Goal: Transaction & Acquisition: Obtain resource

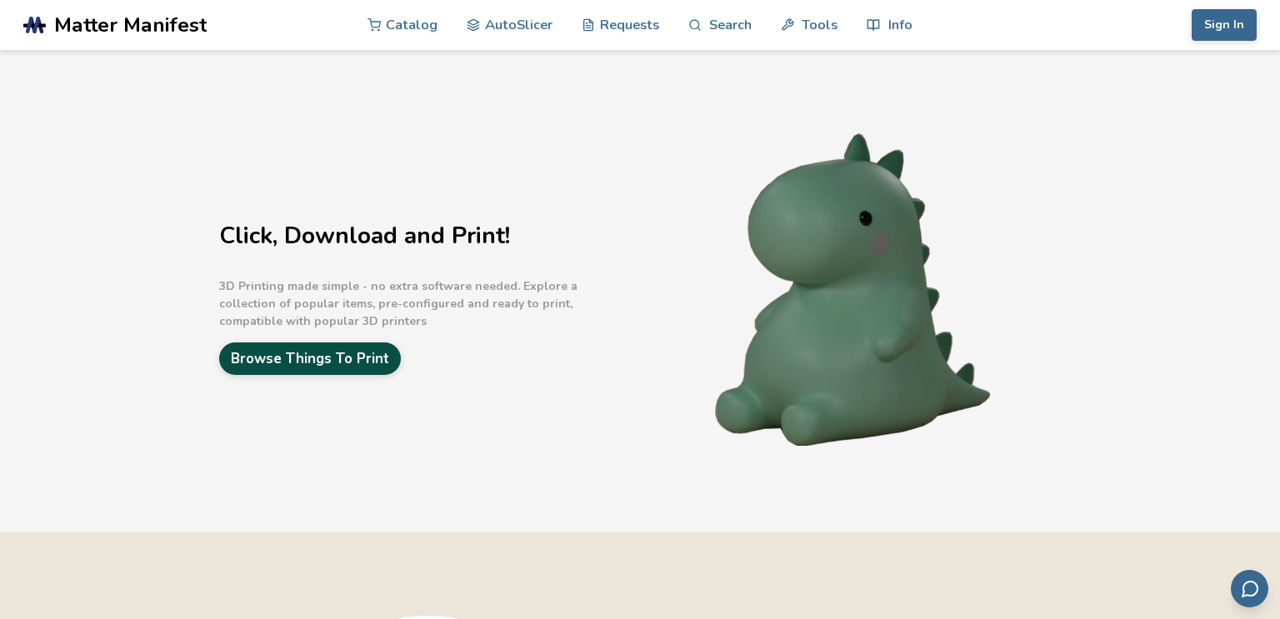
click at [343, 354] on link "Browse Things To Print" at bounding box center [310, 358] width 182 height 32
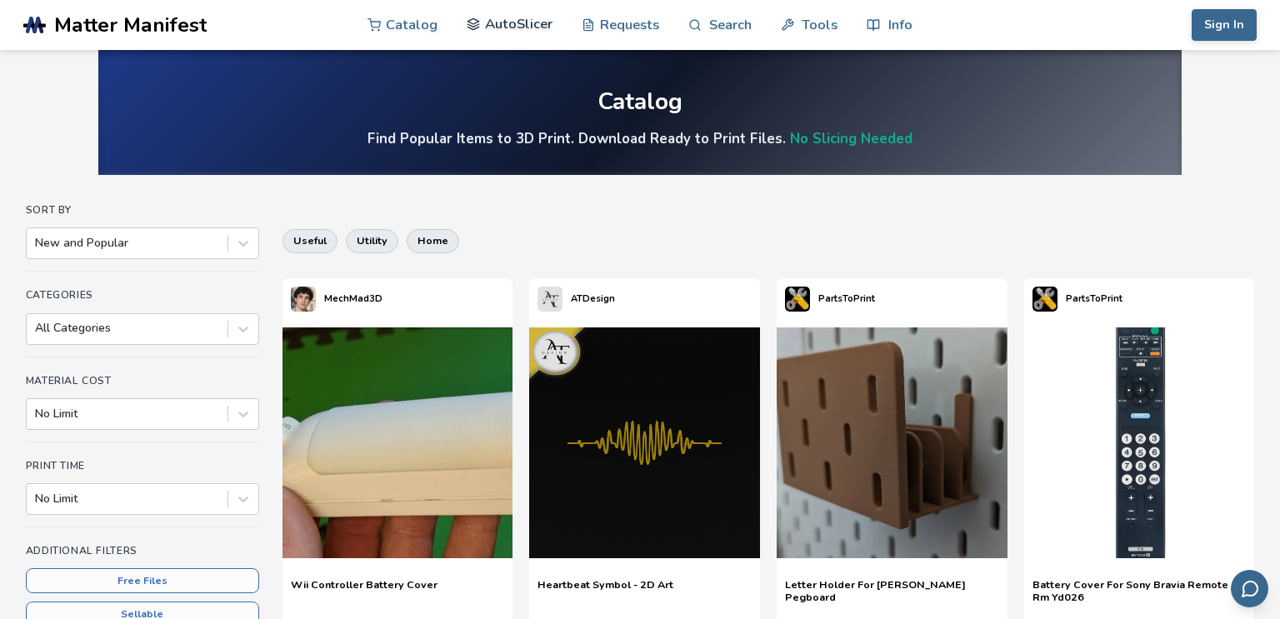
click at [522, 29] on link "AutoSlicer" at bounding box center [510, 24] width 86 height 50
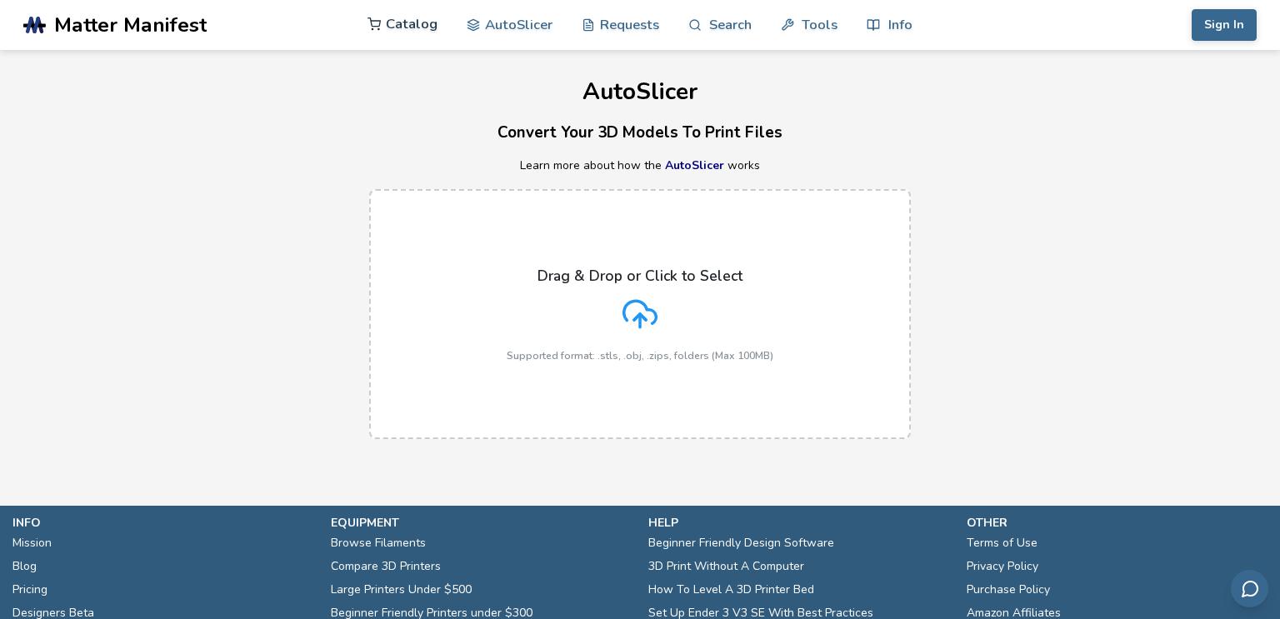
click at [383, 22] on link "Catalog" at bounding box center [402, 24] width 70 height 50
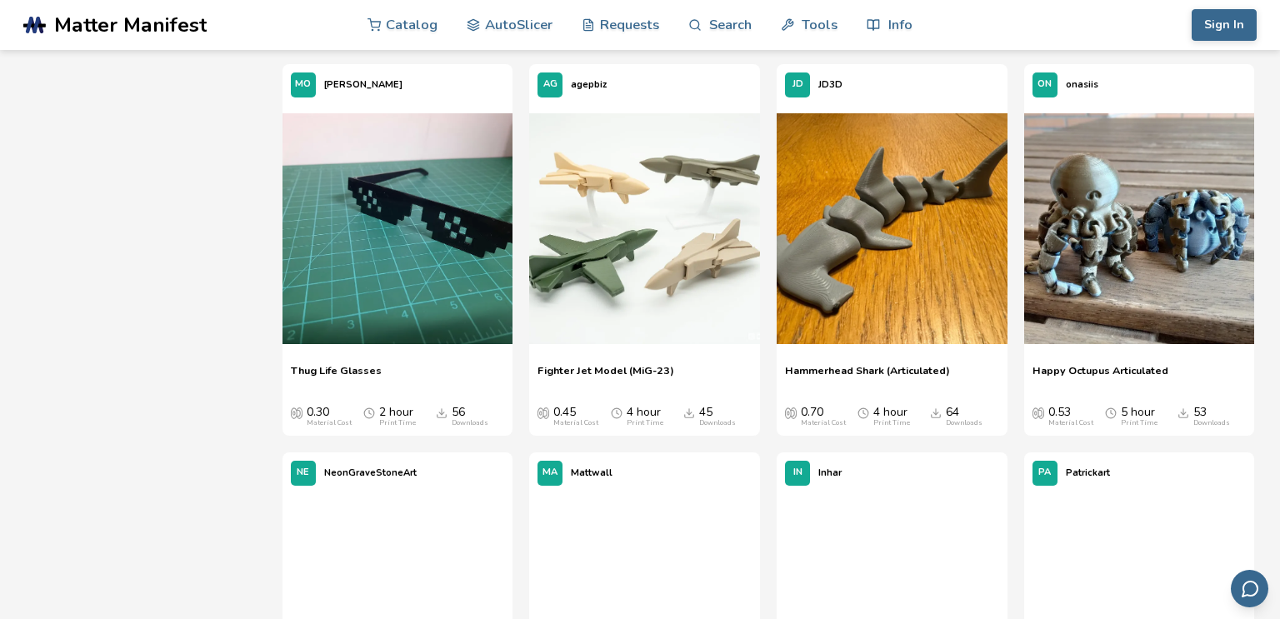
scroll to position [1775, 0]
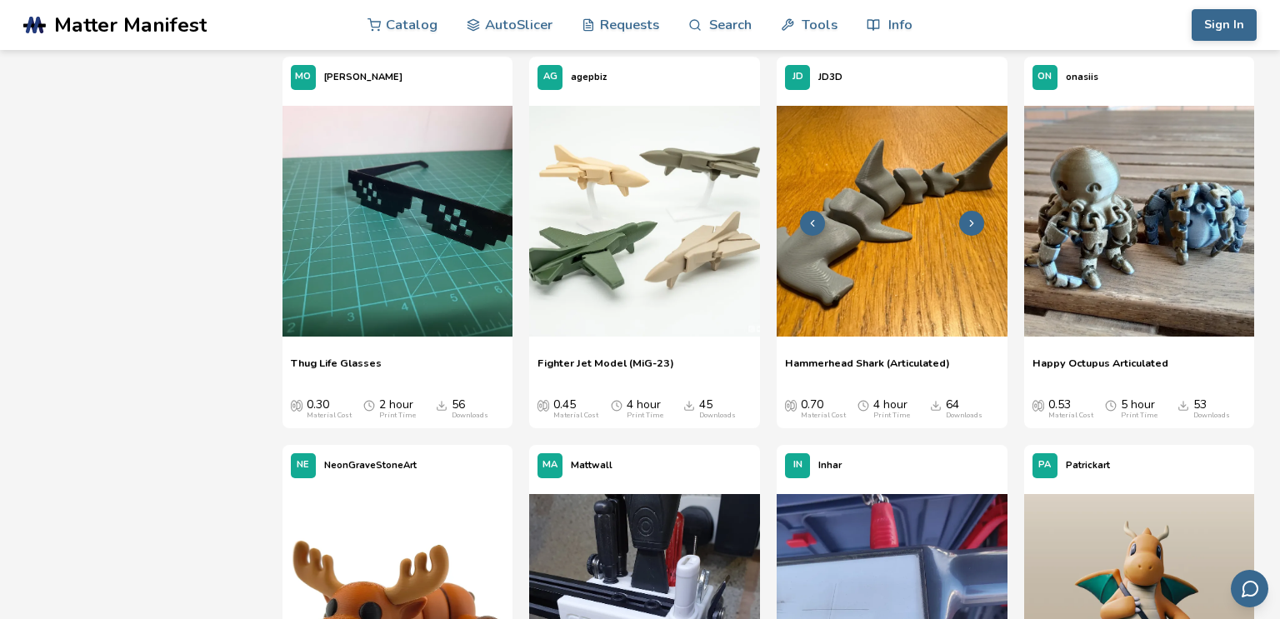
click at [889, 286] on img at bounding box center [892, 221] width 231 height 231
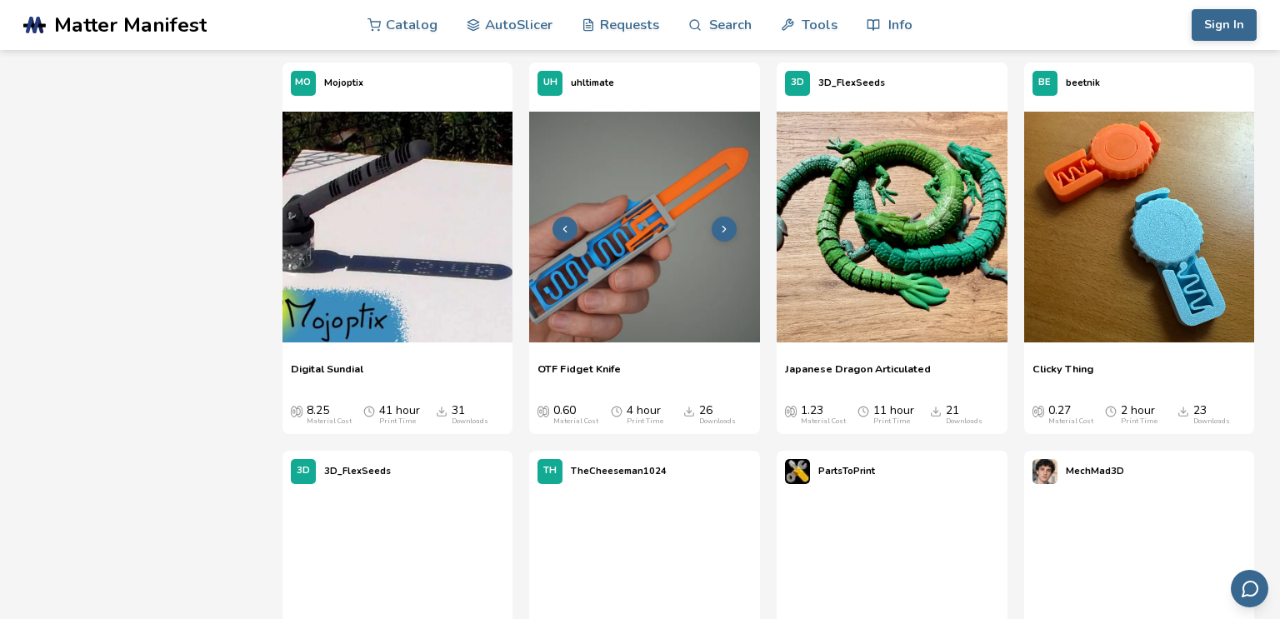
scroll to position [2543, 0]
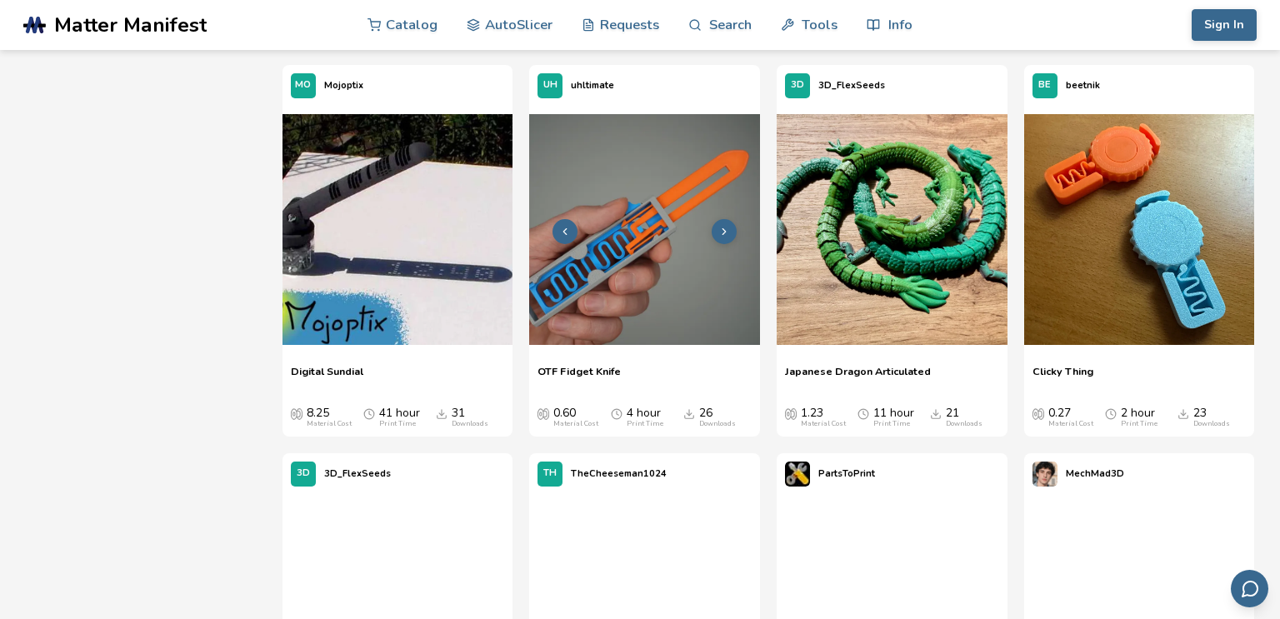
click at [638, 268] on img at bounding box center [644, 229] width 231 height 231
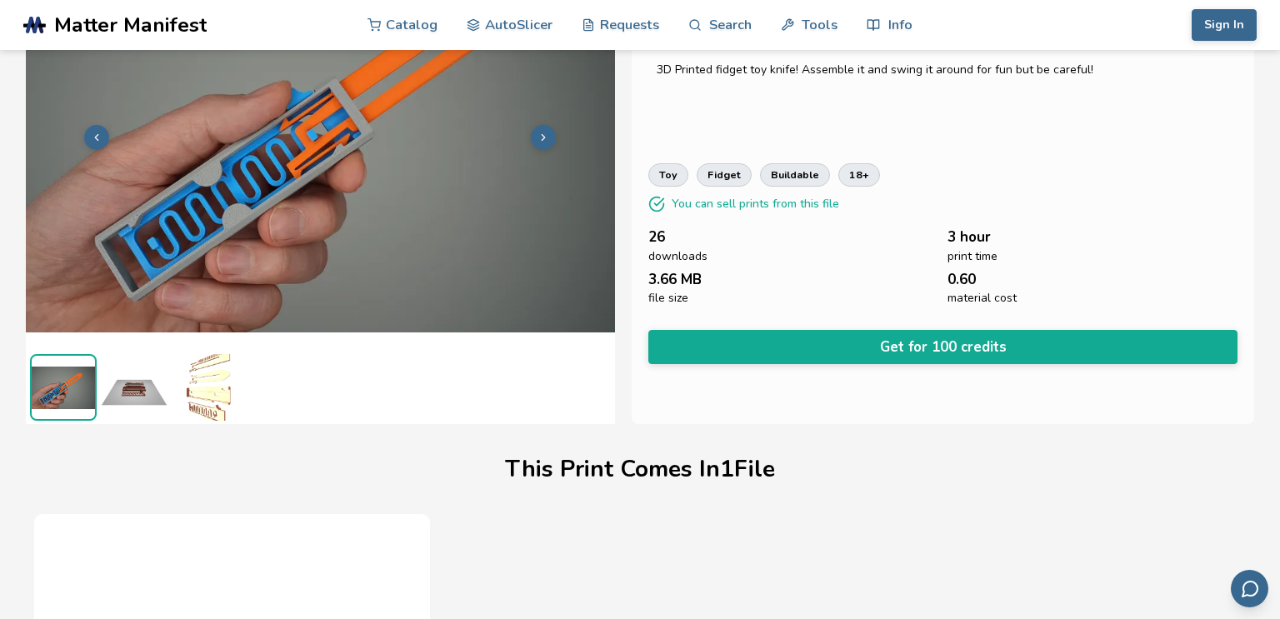
scroll to position [134, 0]
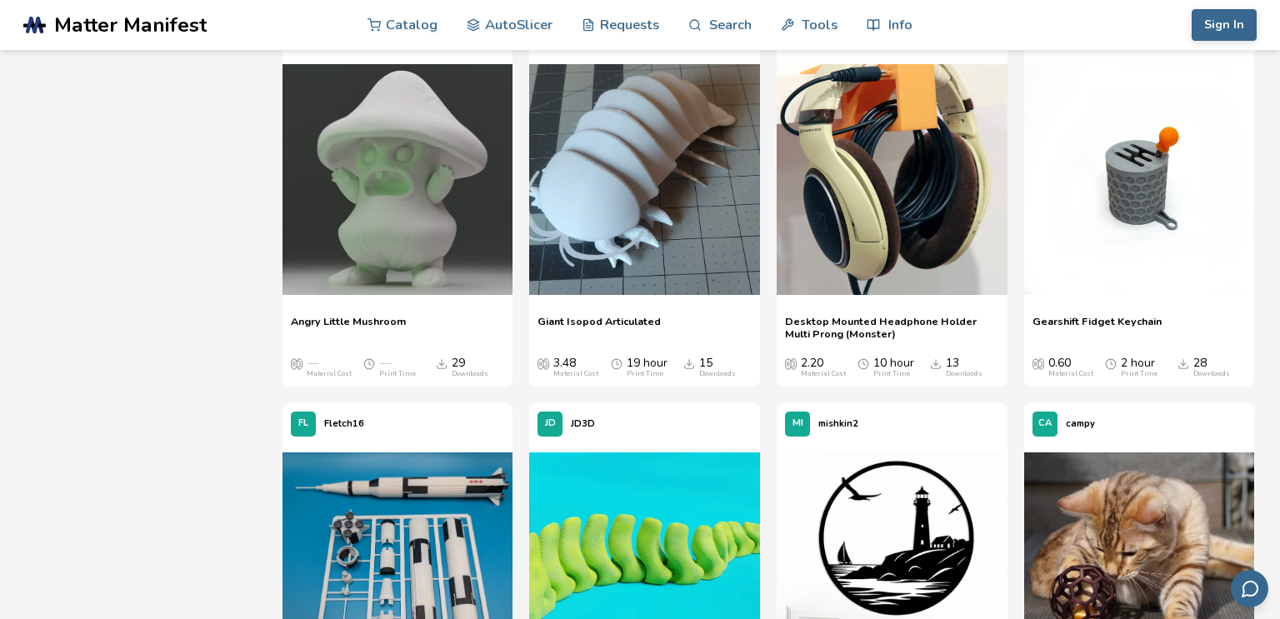
scroll to position [6094, 0]
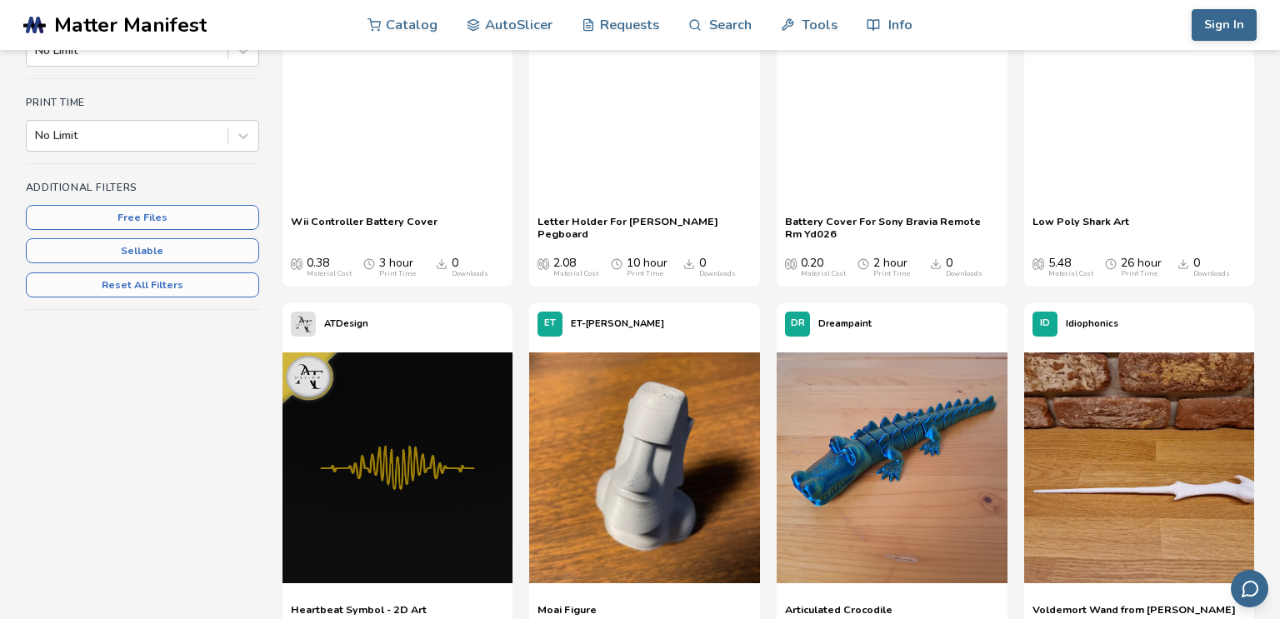
scroll to position [0, 0]
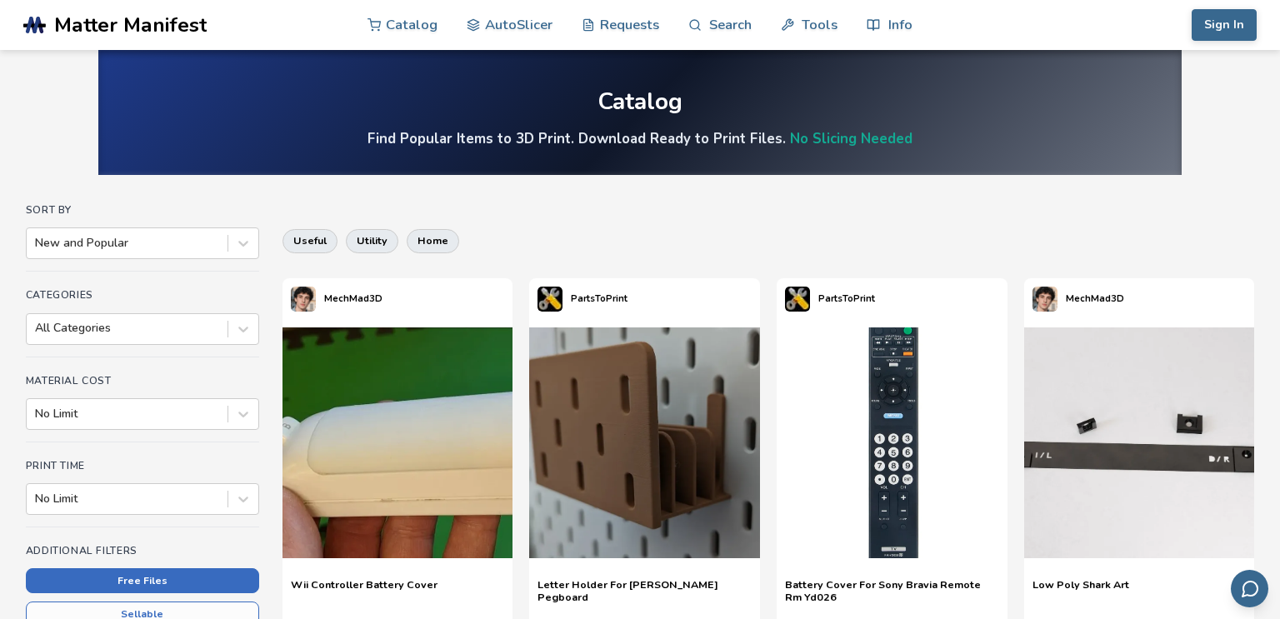
click at [153, 577] on button "Free Files" at bounding box center [142, 580] width 233 height 25
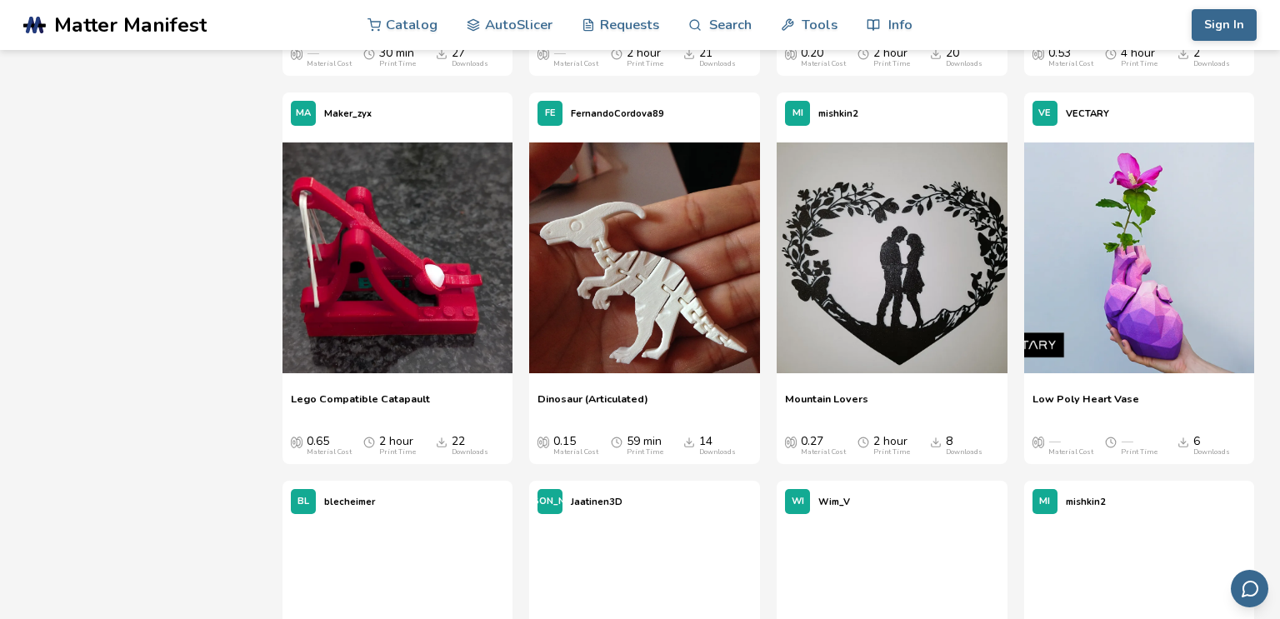
scroll to position [8302, 0]
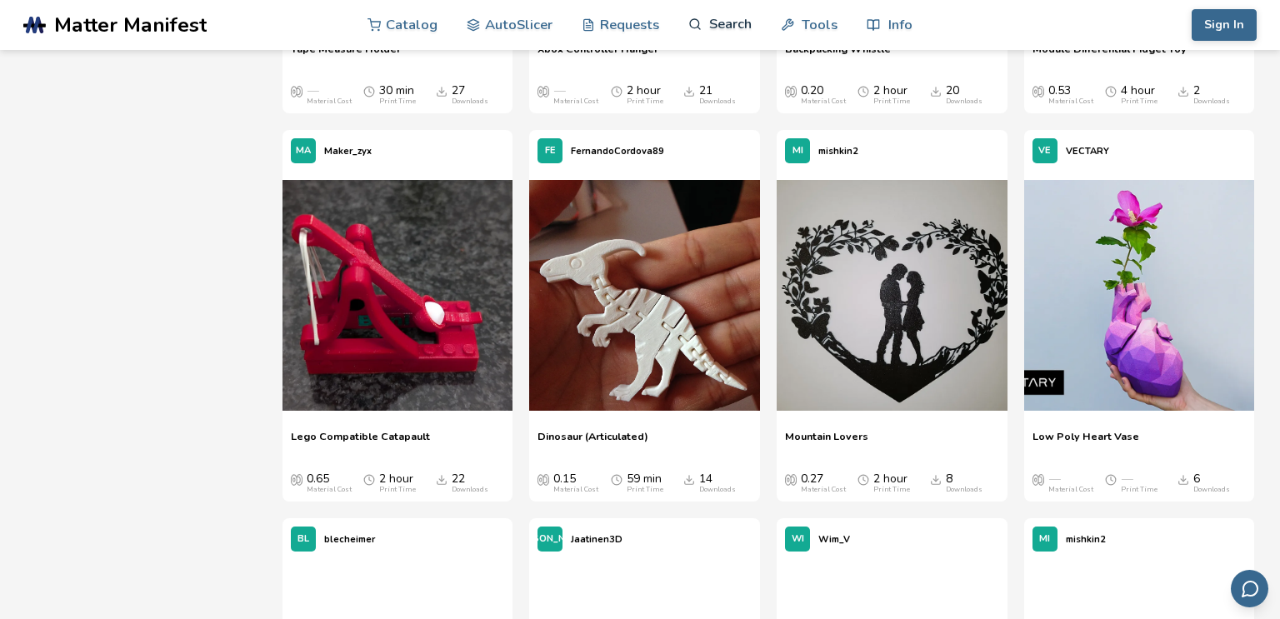
click at [714, 32] on link "Search" at bounding box center [719, 24] width 63 height 50
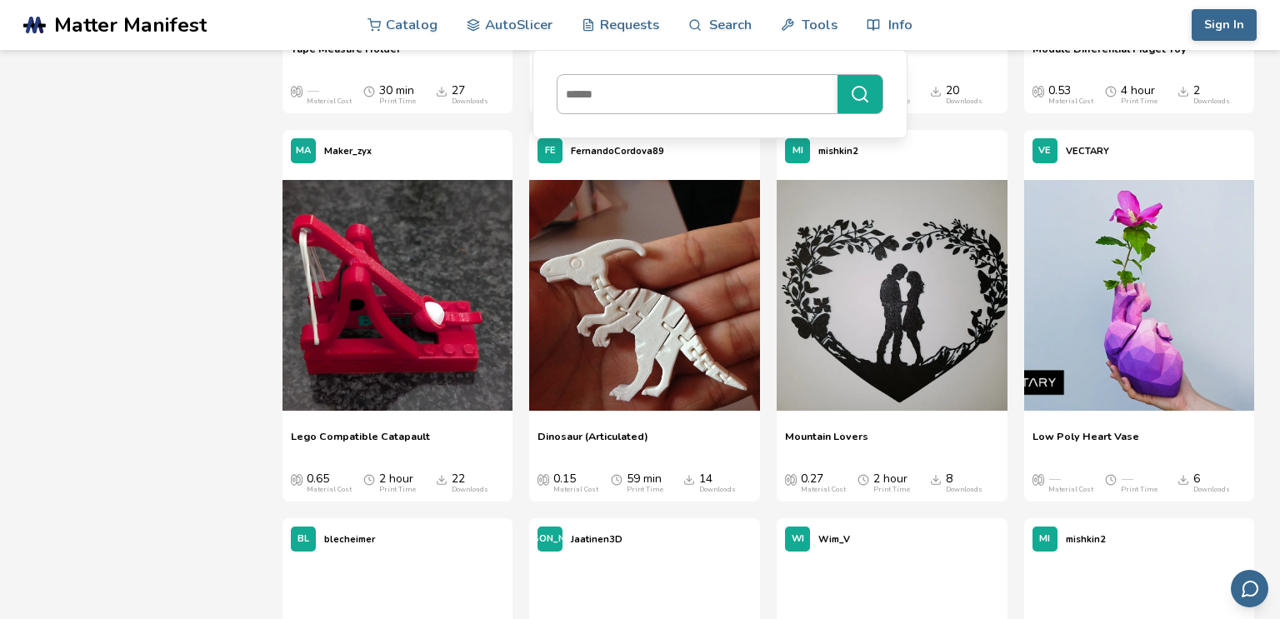
click at [709, 108] on input at bounding box center [693, 94] width 272 height 30
click at [837, 75] on button "******" at bounding box center [859, 94] width 45 height 38
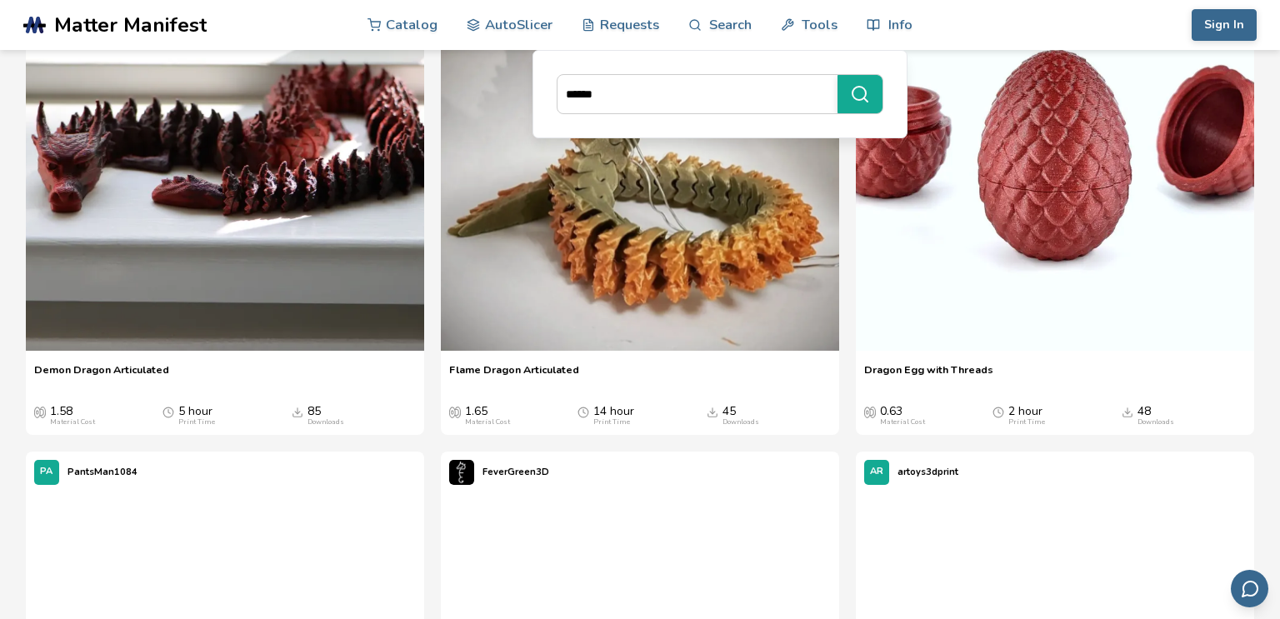
scroll to position [2306, 0]
click at [837, 75] on button "**********" at bounding box center [859, 94] width 45 height 38
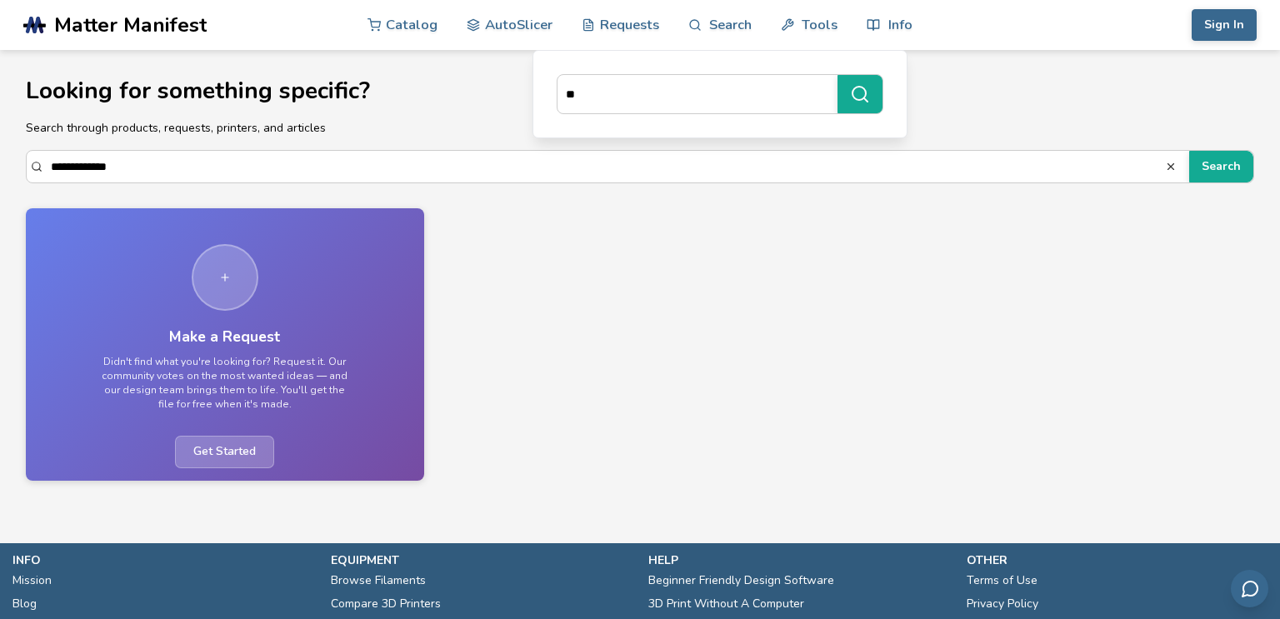
type input "*"
click at [389, 28] on link "Catalog" at bounding box center [402, 24] width 70 height 50
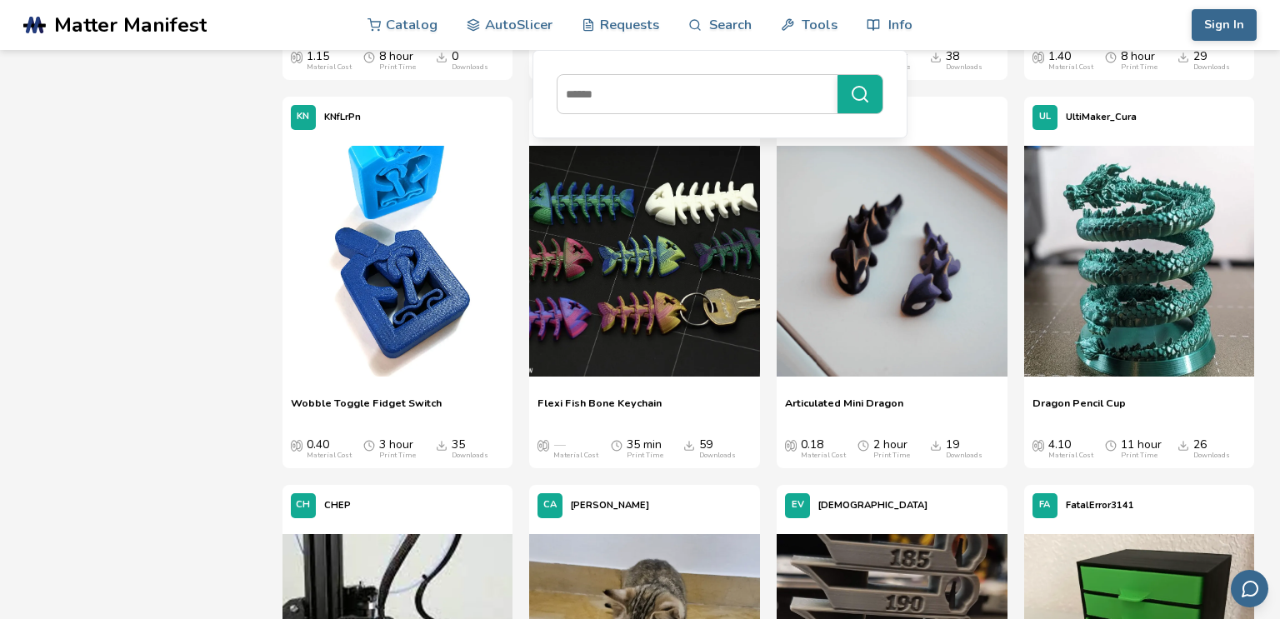
scroll to position [3670, 0]
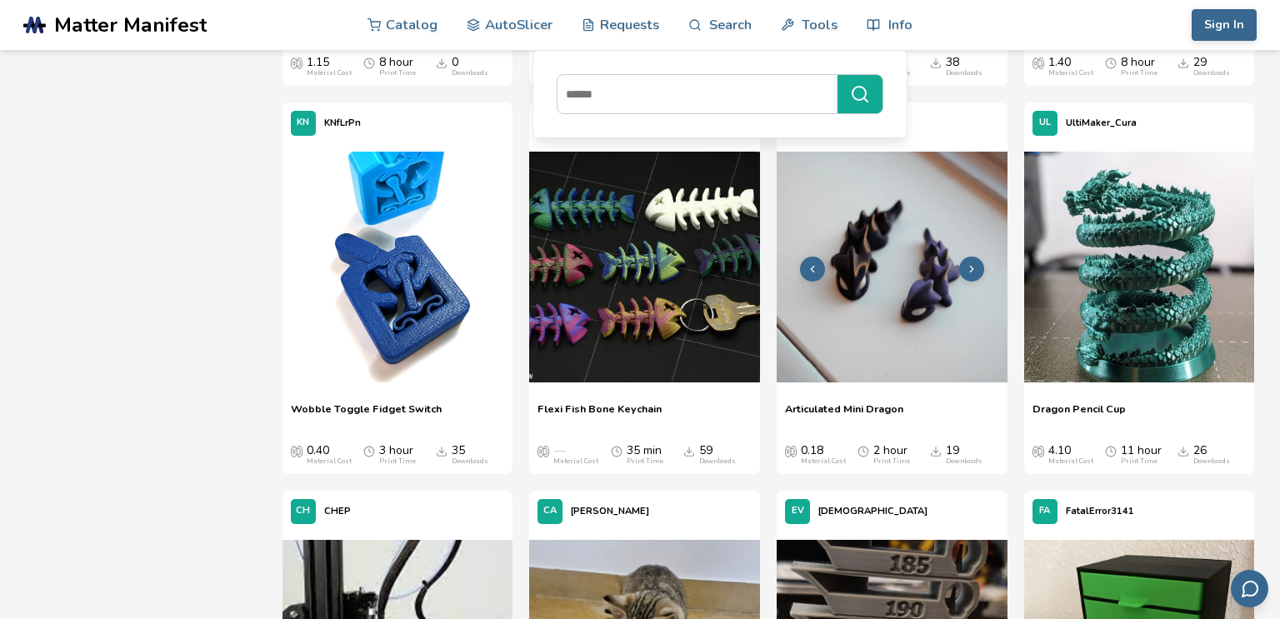
click at [852, 326] on img at bounding box center [892, 267] width 231 height 231
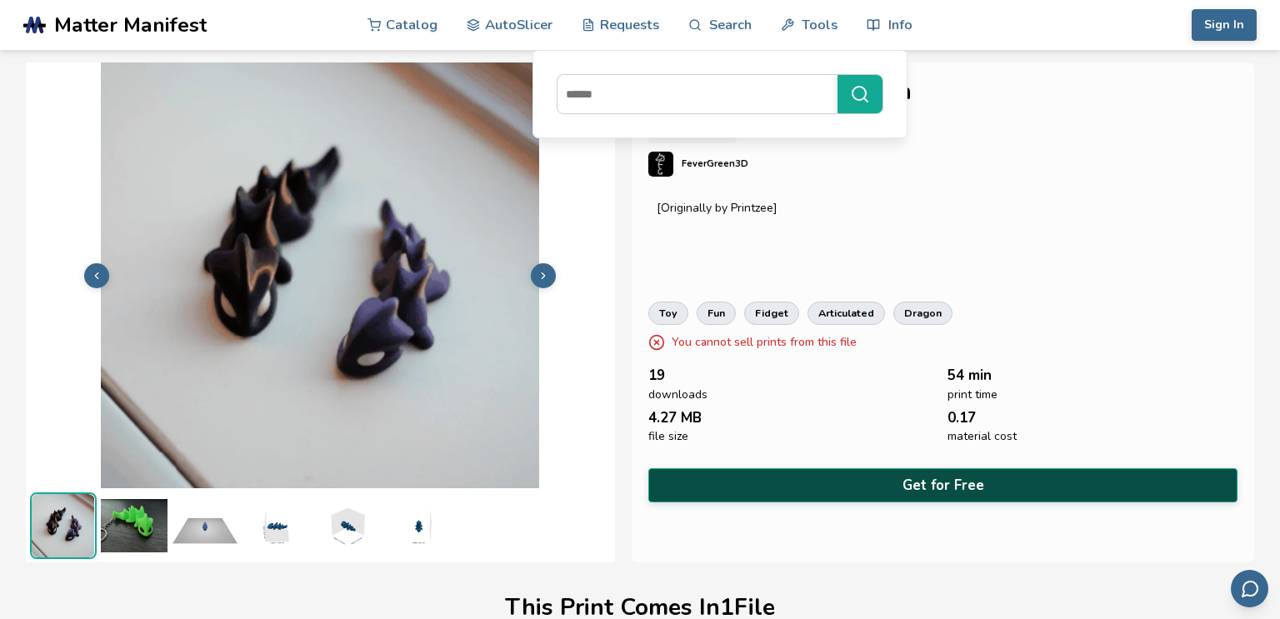
click at [1079, 496] on button "Get for Free" at bounding box center [942, 485] width 589 height 34
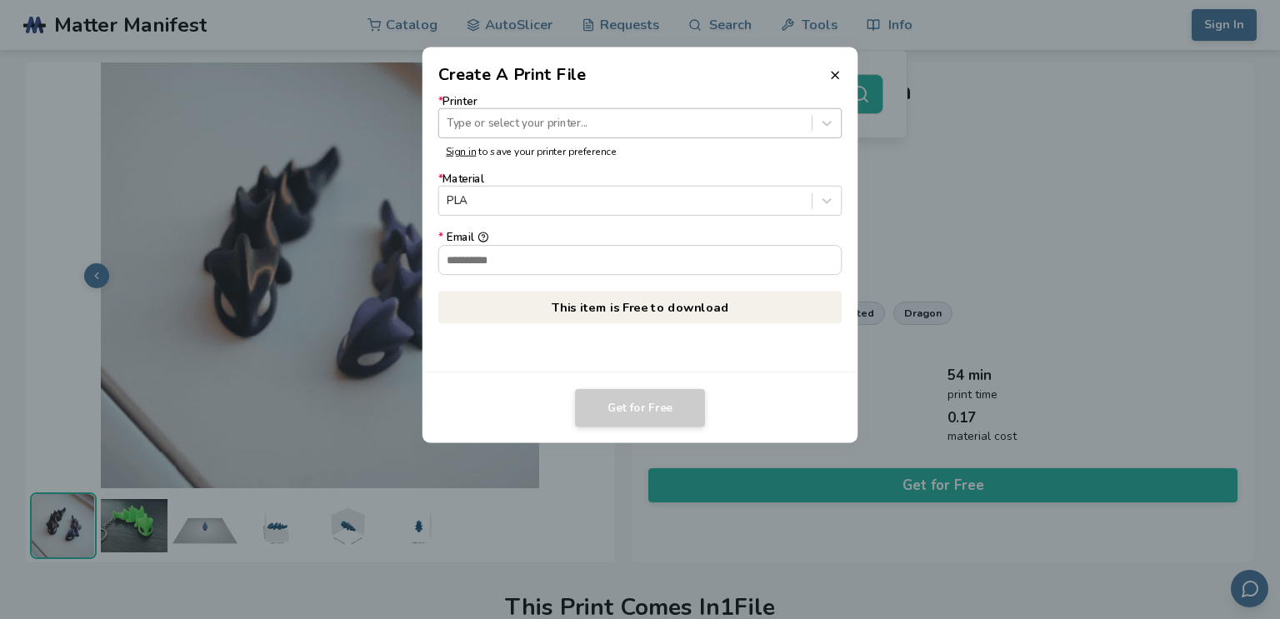
click at [697, 129] on div at bounding box center [625, 123] width 357 height 16
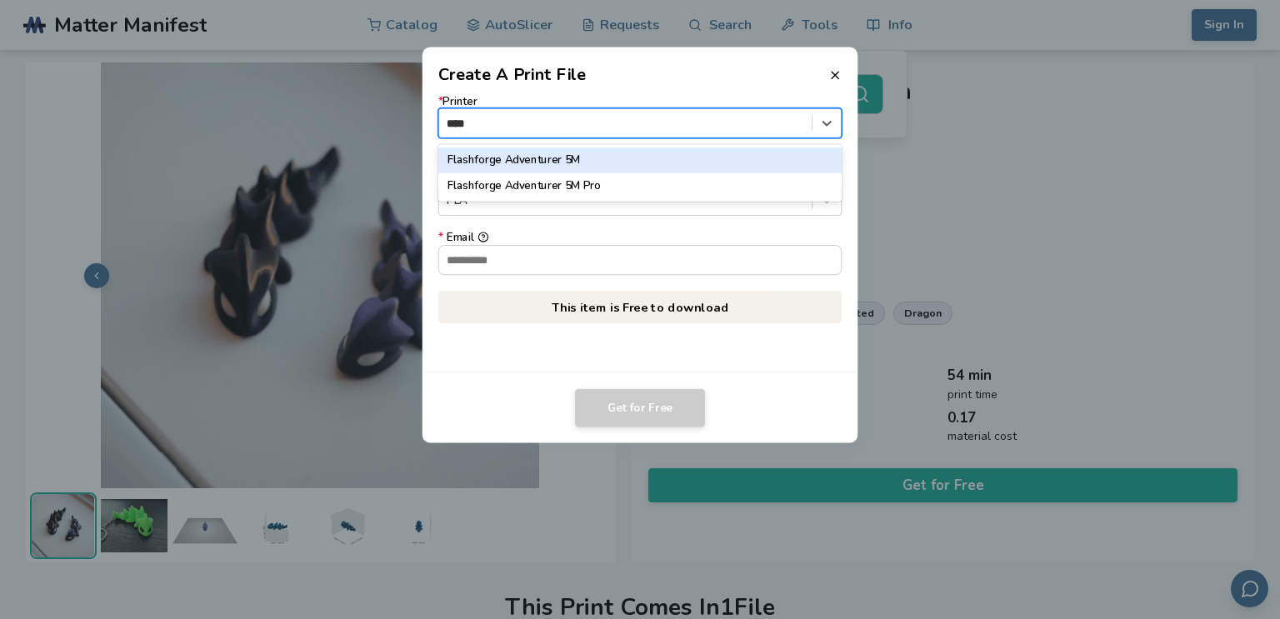
type input "*****"
click at [525, 162] on div "Flashforge Adventurer 5M" at bounding box center [640, 159] width 404 height 25
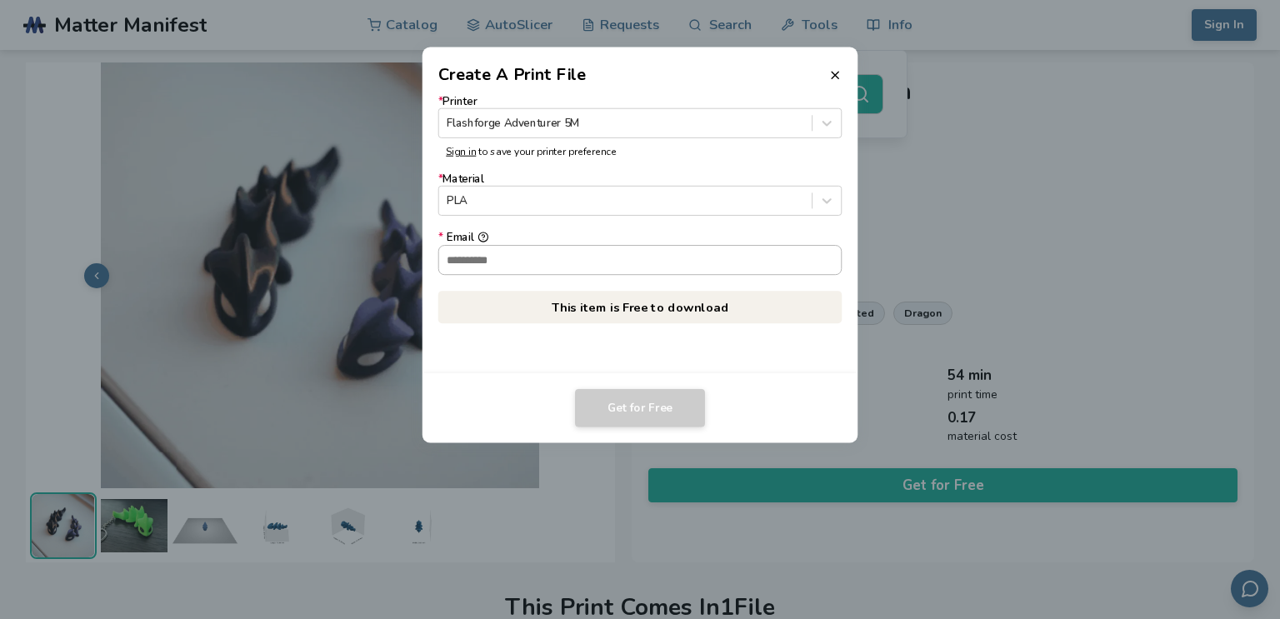
click at [632, 255] on input "* Email" at bounding box center [640, 260] width 402 height 28
type input "**********"
click at [643, 412] on button "Get for Free" at bounding box center [640, 408] width 130 height 38
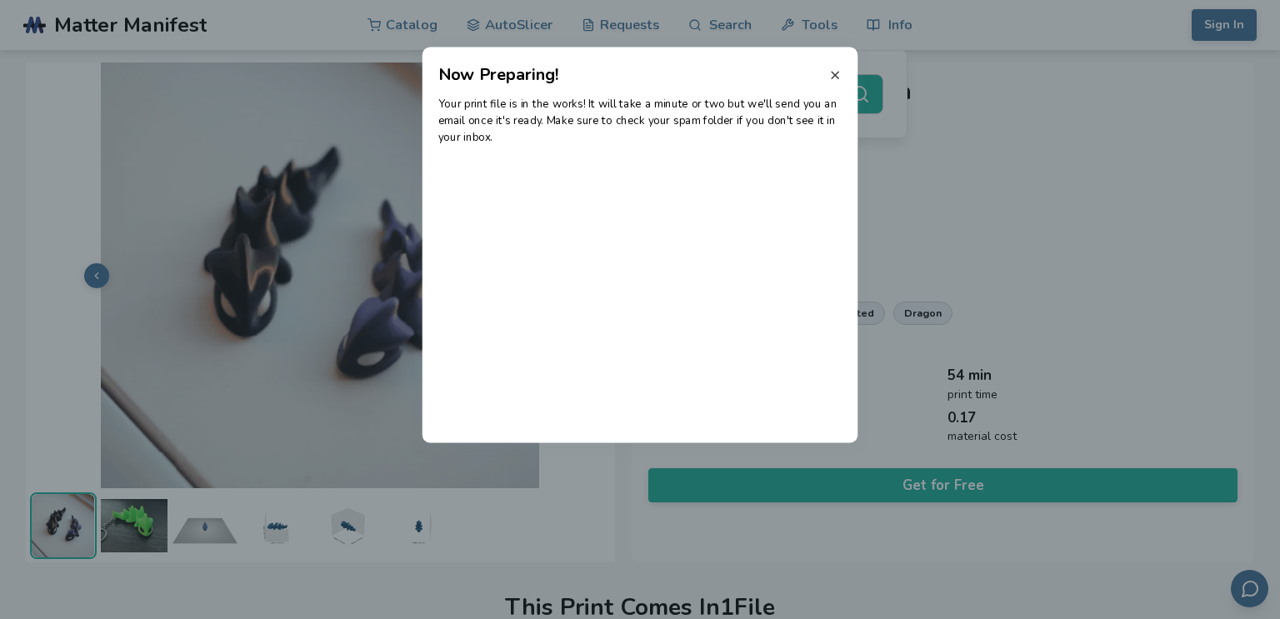
click at [832, 72] on line at bounding box center [835, 75] width 7 height 7
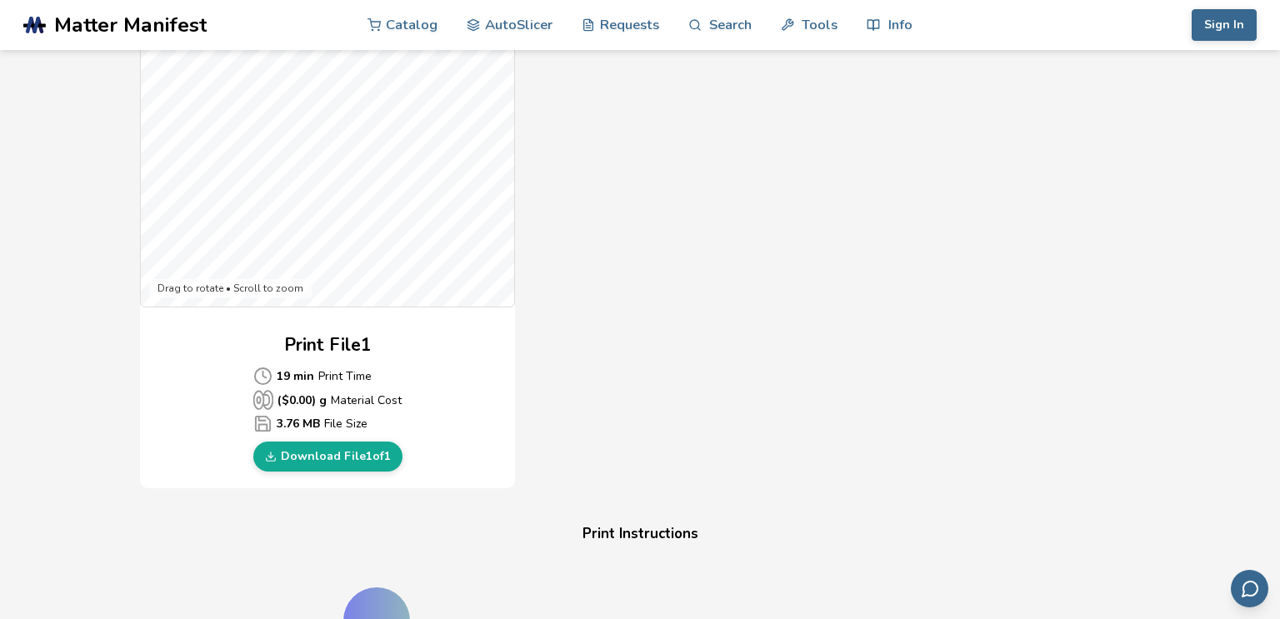
scroll to position [549, 0]
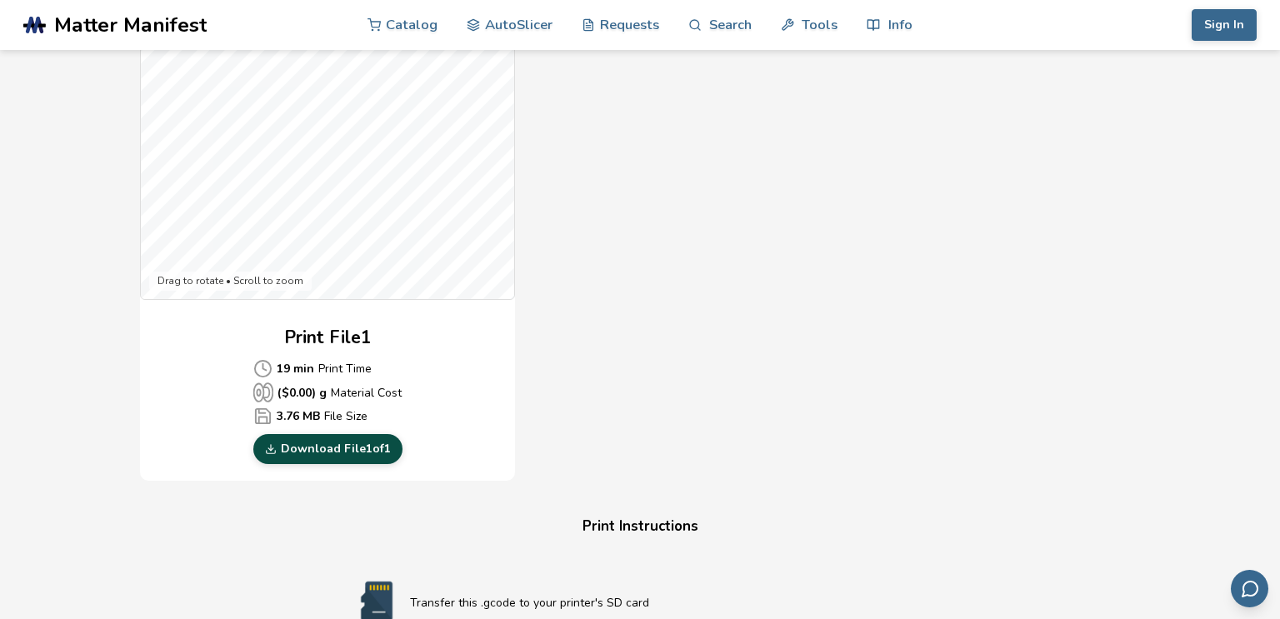
click at [379, 441] on link "Download File 1 of 1" at bounding box center [327, 449] width 149 height 30
click at [507, 31] on link "AutoSlicer" at bounding box center [510, 24] width 86 height 50
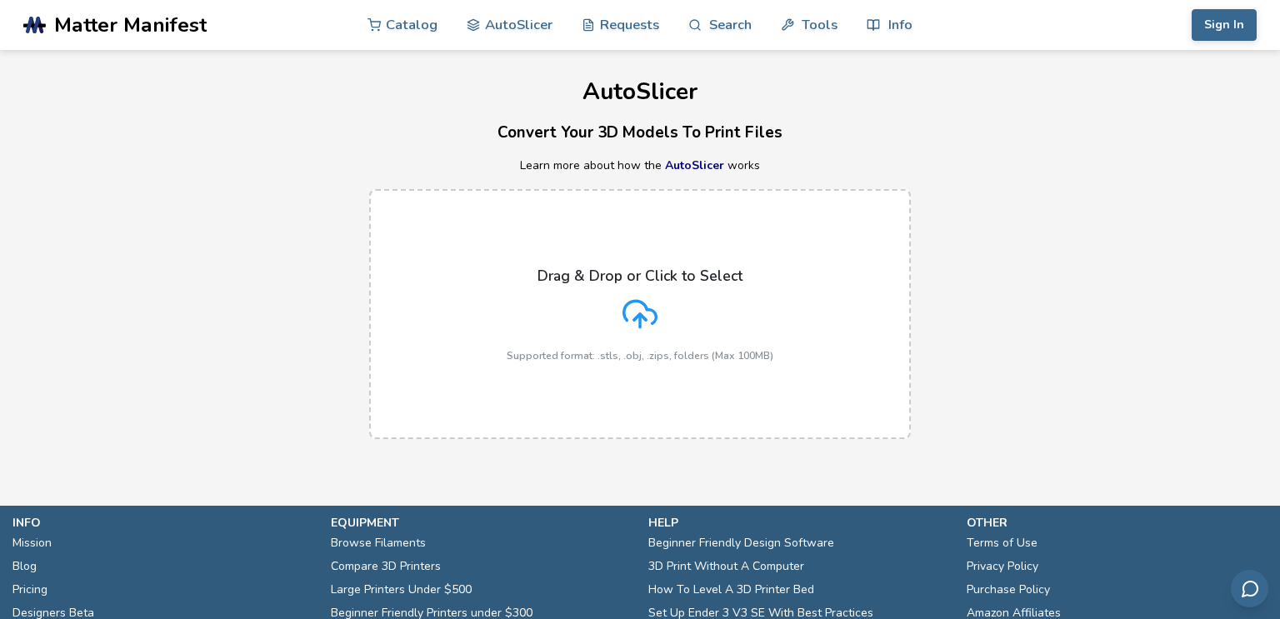
click at [672, 333] on div "Drag & Drop or Click to Select Supported format: .stls, .obj, .zips, folders (M…" at bounding box center [640, 314] width 267 height 94
click at [0, 0] on input "Drag & Drop or Click to Select Supported format: .stls, .obj, .zips, folders (M…" at bounding box center [0, 0] width 0 height 0
click at [687, 271] on p "Drag & Drop or Click to Select" at bounding box center [639, 275] width 205 height 17
click at [0, 0] on input "Drag & Drop or Click to Select Supported format: .stls, .obj, .zips, folders (M…" at bounding box center [0, 0] width 0 height 0
click at [631, 312] on icon at bounding box center [639, 314] width 35 height 35
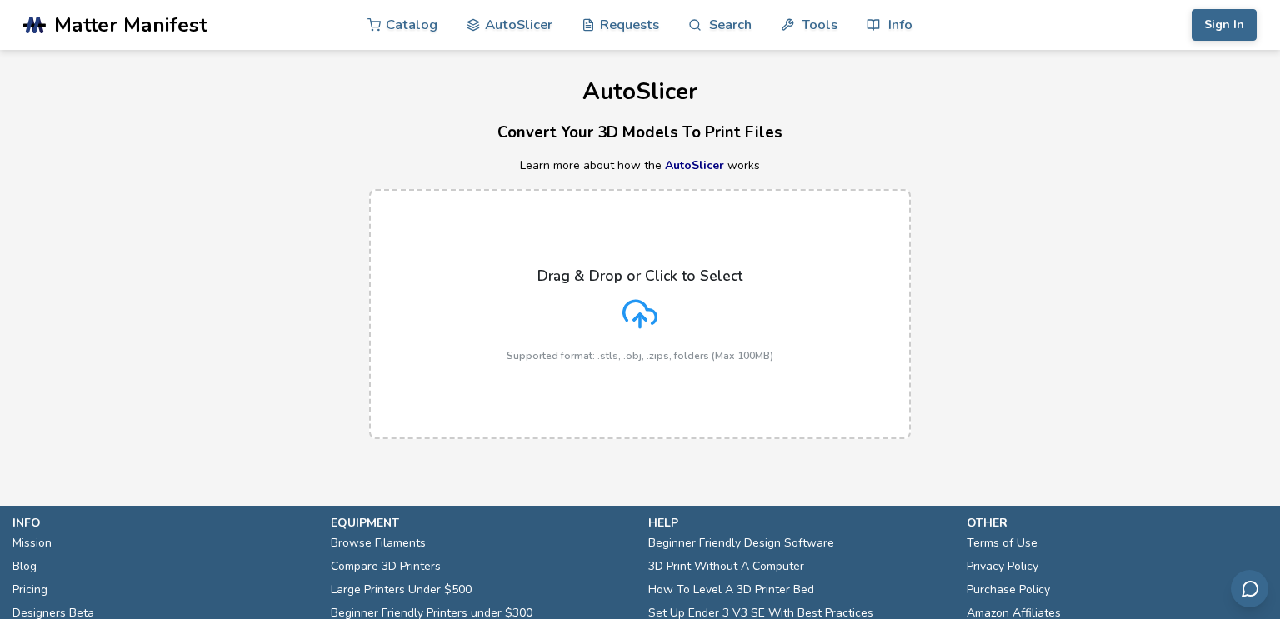
click at [0, 0] on input "Drag & Drop or Click to Select Supported format: .stls, .obj, .zips, folders (M…" at bounding box center [0, 0] width 0 height 0
click at [602, 382] on label "Drag & Drop or Click to Select Supported format: .stls, .obj, .zips, folders (M…" at bounding box center [640, 314] width 542 height 250
click at [0, 0] on input "Drag & Drop or Click to Select Supported format: .stls, .obj, .zips, folders (M…" at bounding box center [0, 0] width 0 height 0
click at [736, 295] on div "Drag & Drop or Click to Select Supported format: .stls, .obj, .zips, folders (M…" at bounding box center [640, 314] width 267 height 94
click at [0, 0] on input "Drag & Drop or Click to Select Supported format: .stls, .obj, .zips, folders (M…" at bounding box center [0, 0] width 0 height 0
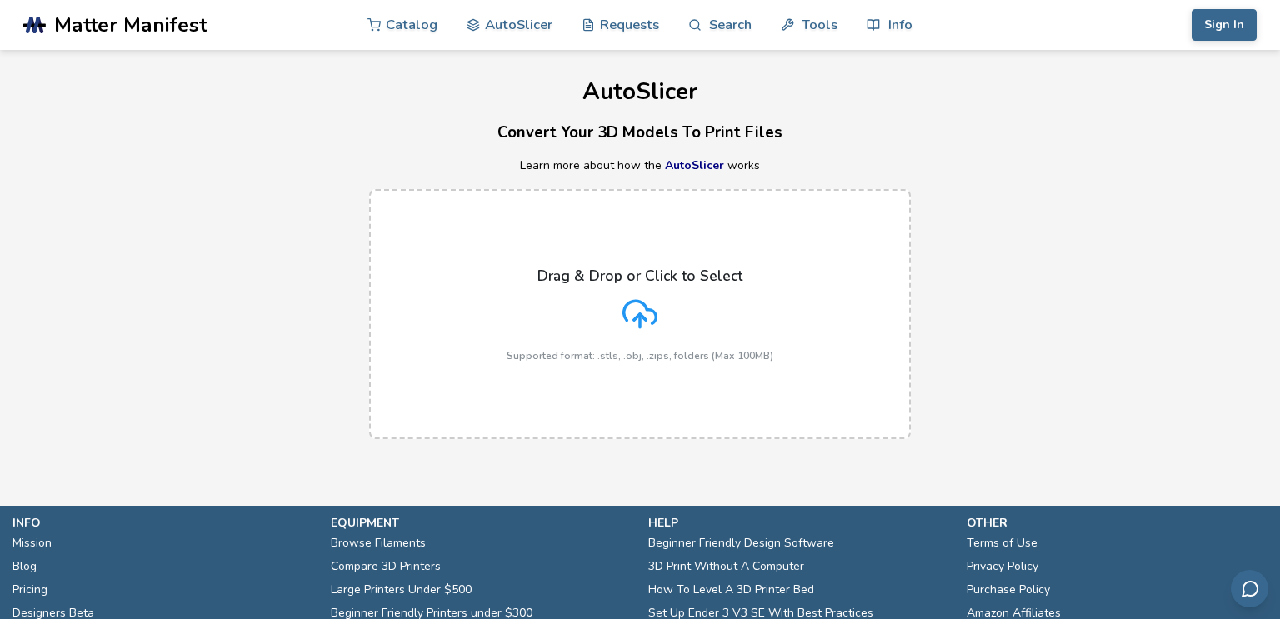
click at [650, 369] on label "Drag & Drop or Click to Select Supported format: .stls, .obj, .zips, folders (M…" at bounding box center [640, 314] width 542 height 250
click at [0, 0] on input "Drag & Drop or Click to Select Supported format: .stls, .obj, .zips, folders (M…" at bounding box center [0, 0] width 0 height 0
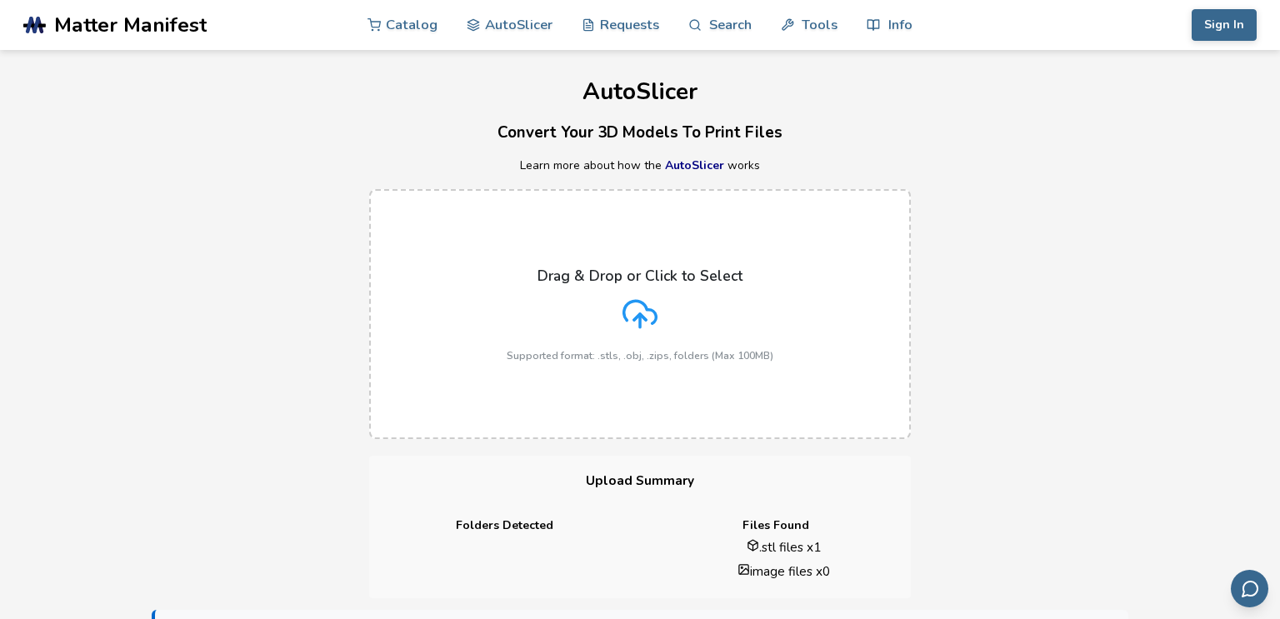
click at [607, 337] on div "Drag & Drop or Click to Select Supported format: .stls, .obj, .zips, folders (M…" at bounding box center [640, 314] width 267 height 94
click at [0, 0] on input "Drag & Drop or Click to Select Supported format: .stls, .obj, .zips, folders (M…" at bounding box center [0, 0] width 0 height 0
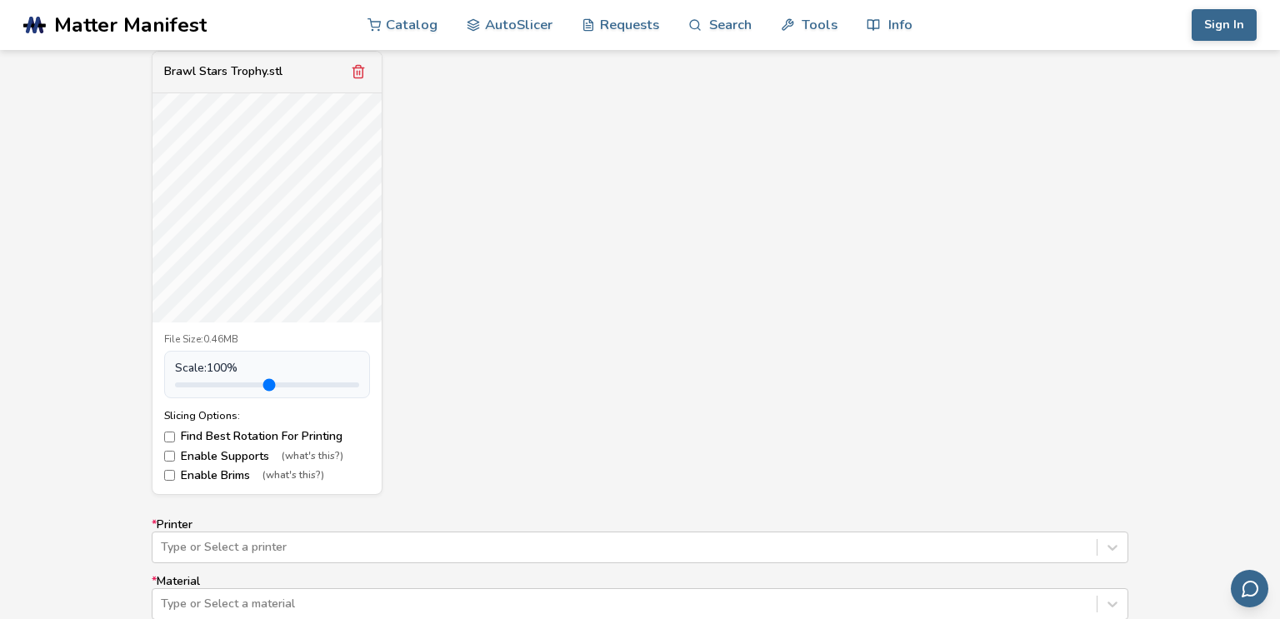
scroll to position [625, 0]
drag, startPoint x: 210, startPoint y: 386, endPoint x: 193, endPoint y: 381, distance: 17.4
type input "***"
click at [193, 382] on input "range" at bounding box center [267, 384] width 184 height 5
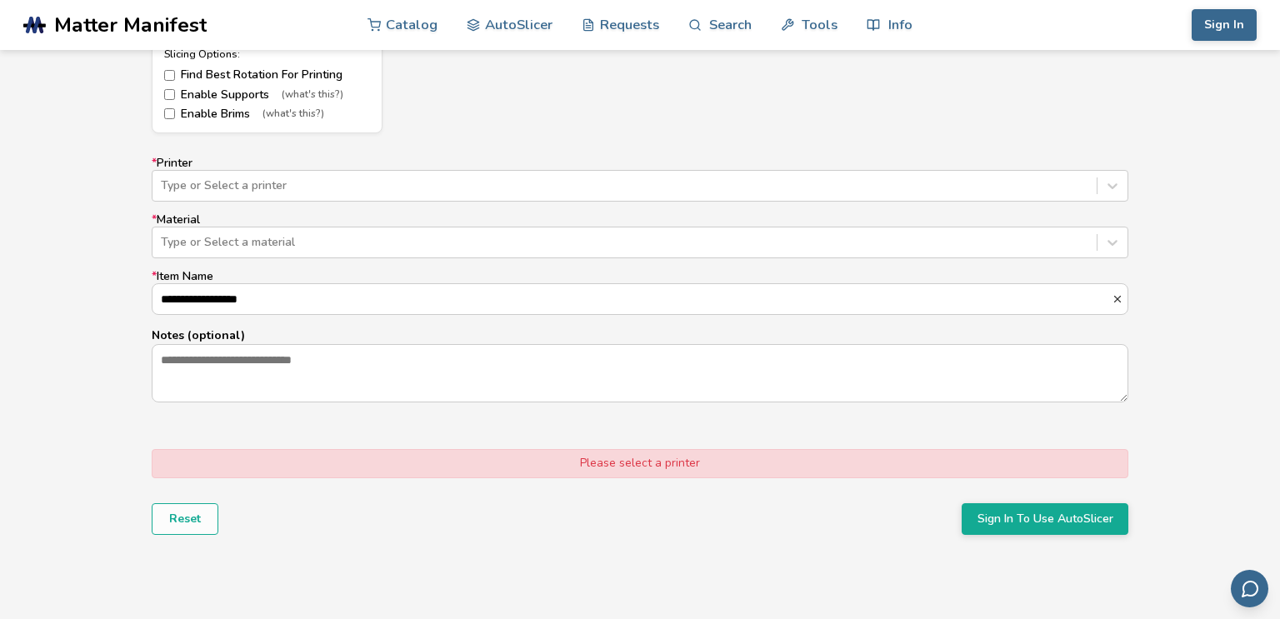
scroll to position [987, 0]
click at [1015, 509] on button "Sign In To Use AutoSlicer" at bounding box center [1045, 518] width 167 height 32
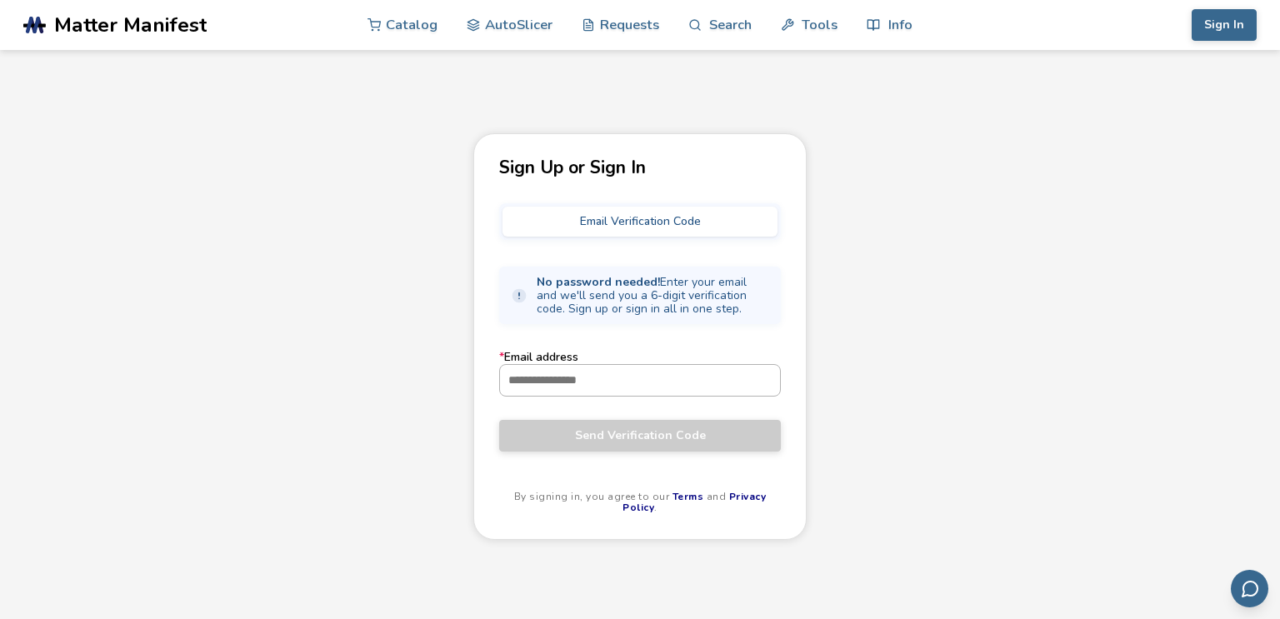
click at [699, 376] on input "* Email address" at bounding box center [640, 380] width 280 height 30
type input "**********"
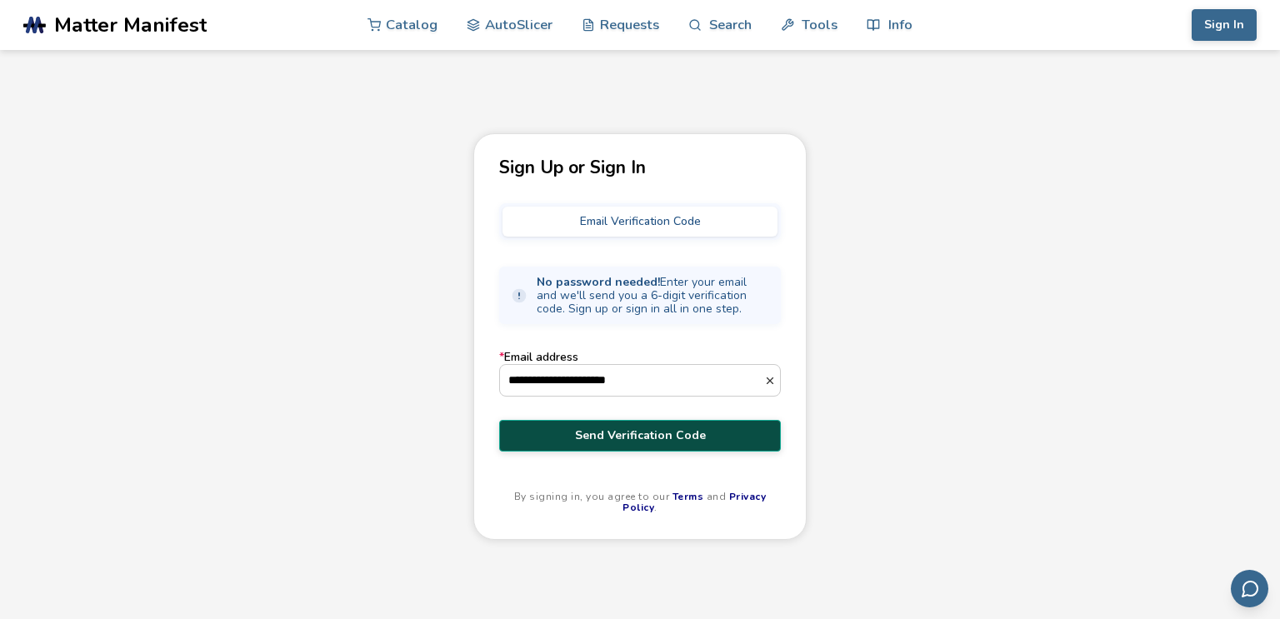
click at [675, 425] on button "Send Verification Code" at bounding box center [640, 436] width 282 height 32
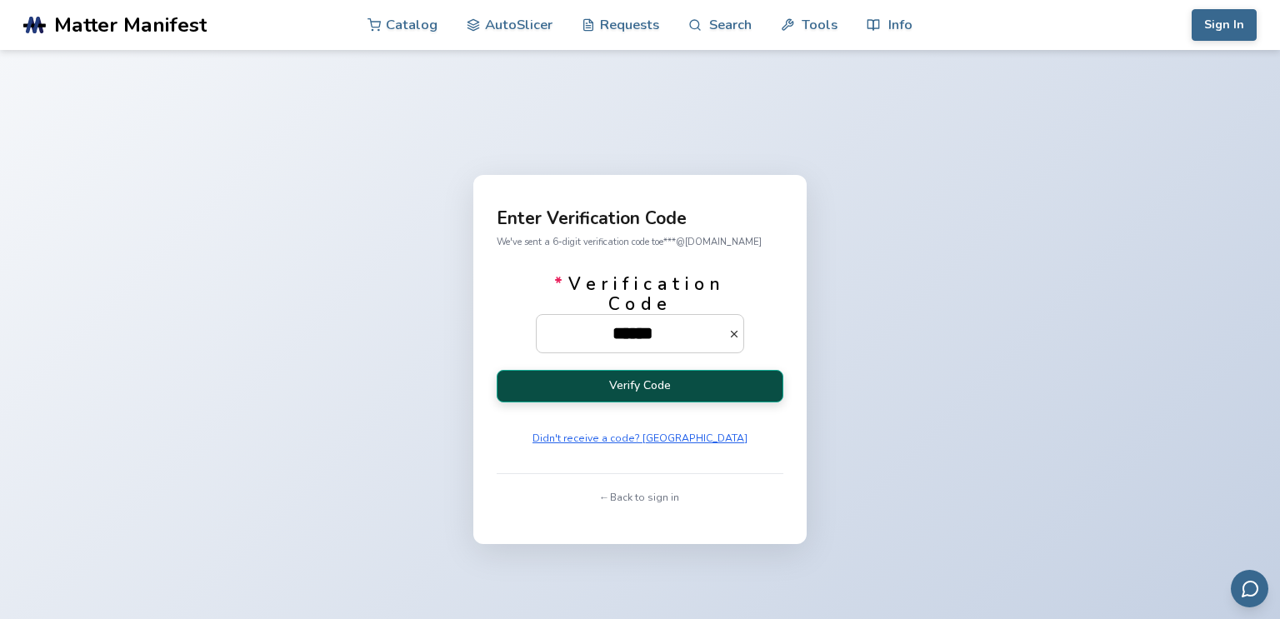
type input "******"
click at [734, 395] on button "Verify Code" at bounding box center [640, 386] width 287 height 32
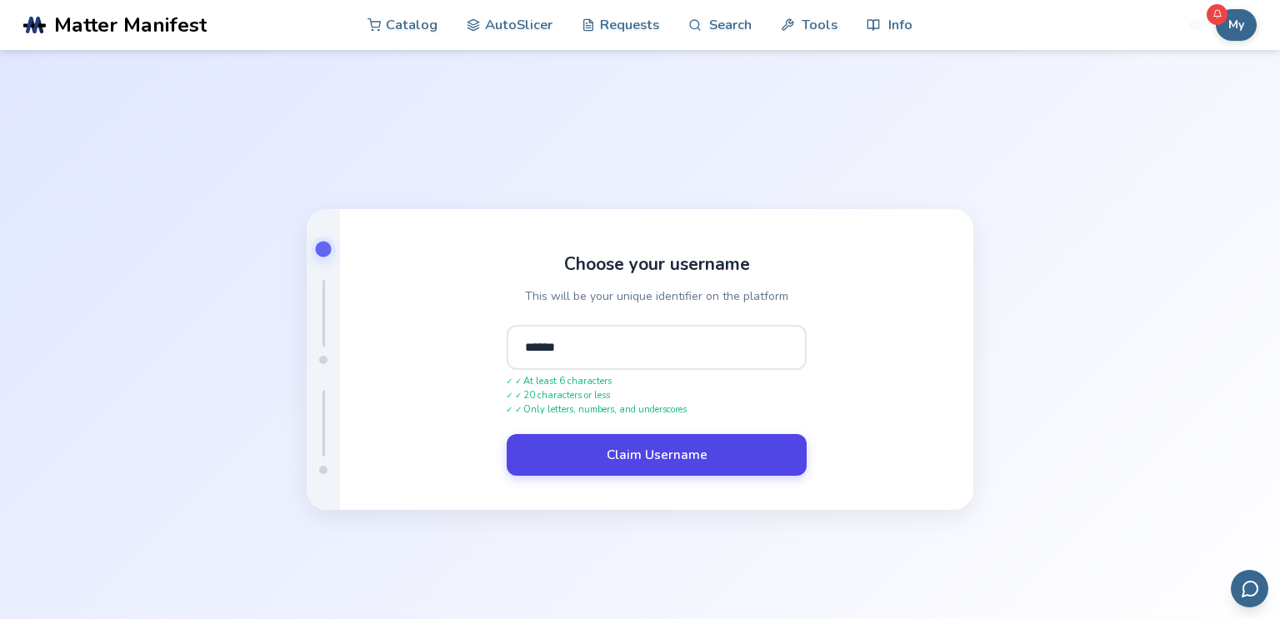
type input "******"
click at [724, 448] on button "Claim Username" at bounding box center [657, 455] width 300 height 42
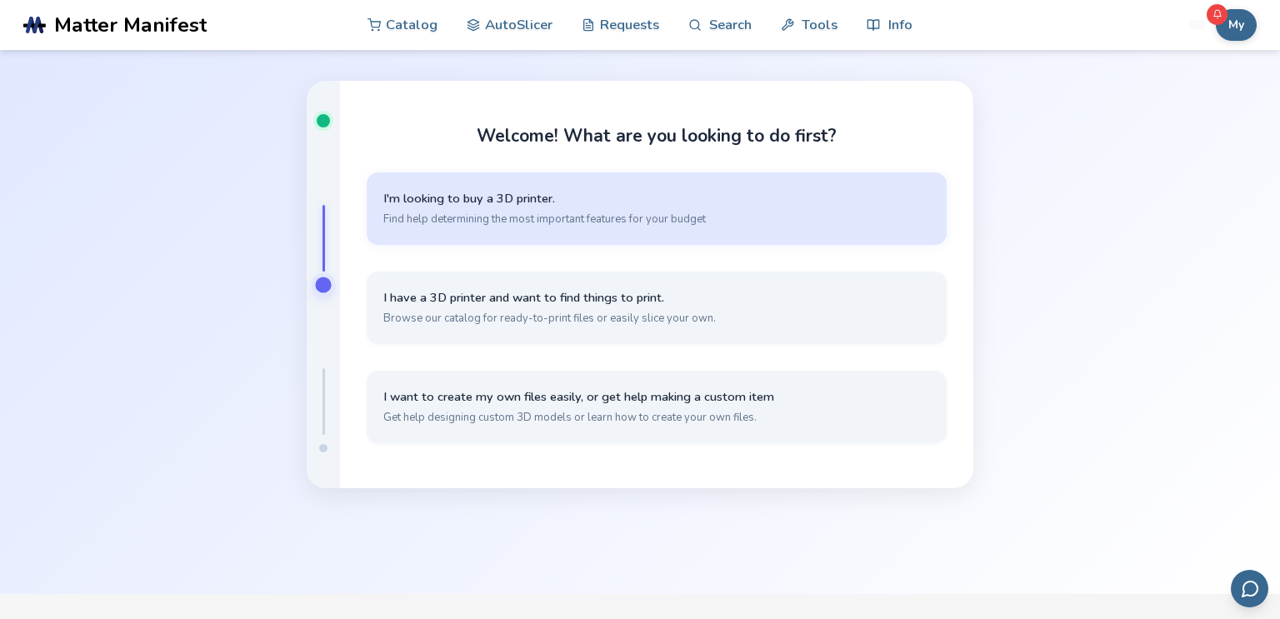
scroll to position [80, 0]
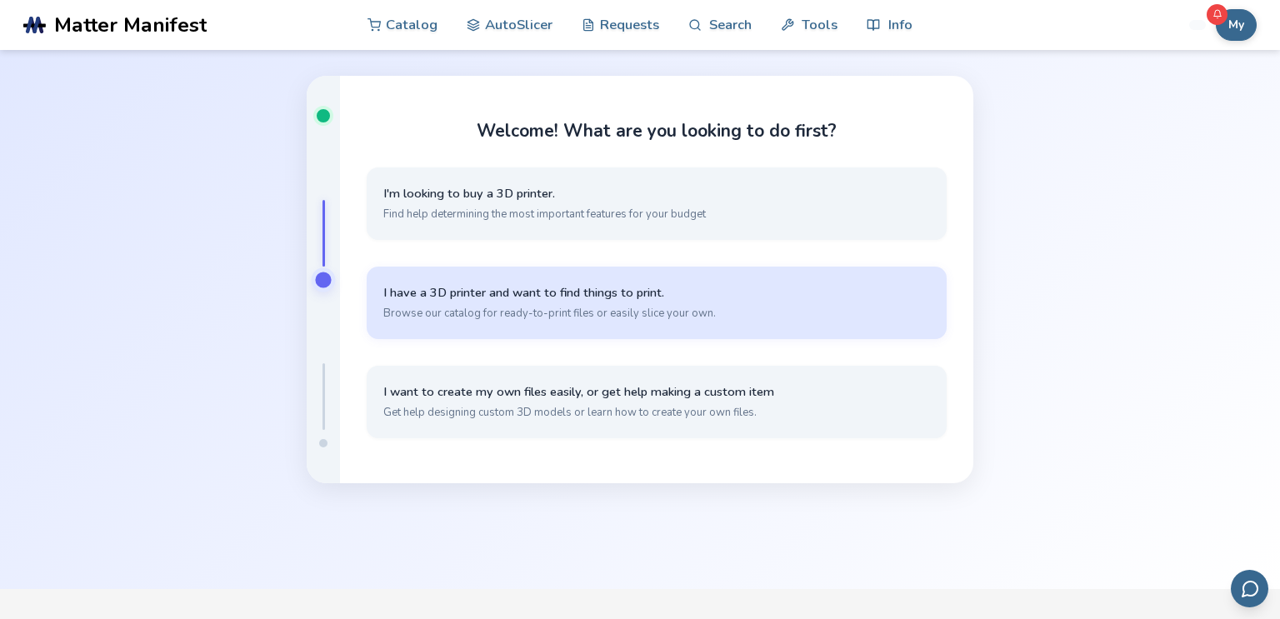
click at [753, 290] on span "I have a 3D printer and want to find things to print." at bounding box center [656, 293] width 547 height 16
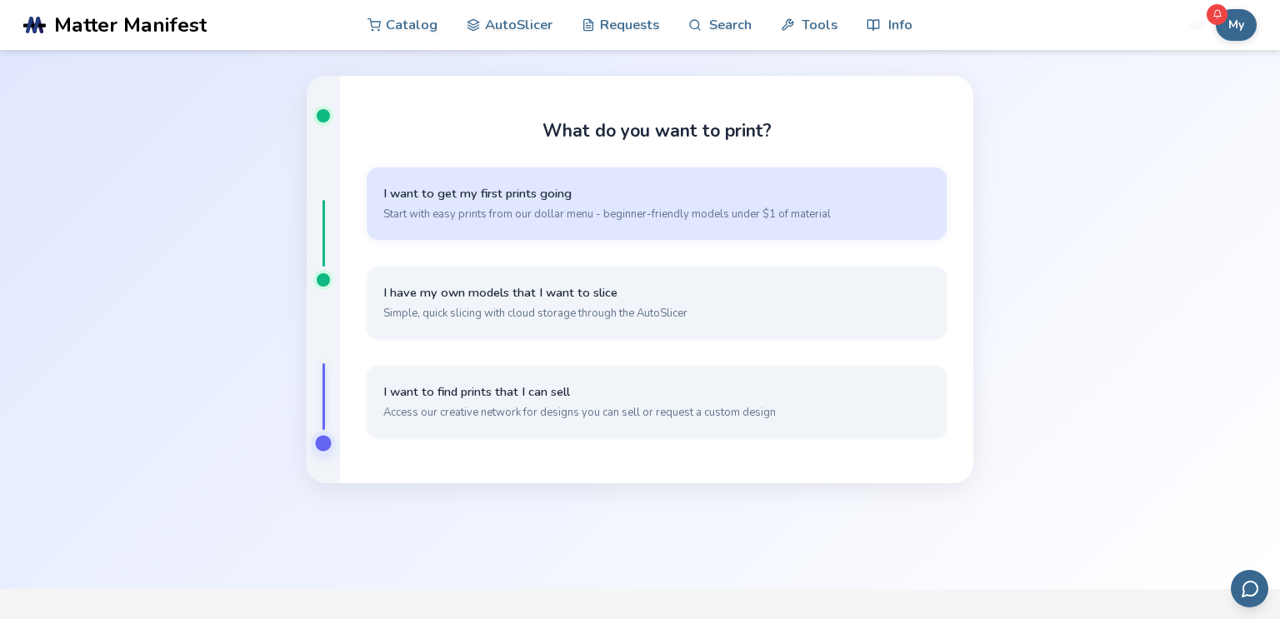
click at [775, 226] on button "I want to get my first prints going Start with easy prints from our dollar menu…" at bounding box center [657, 203] width 580 height 72
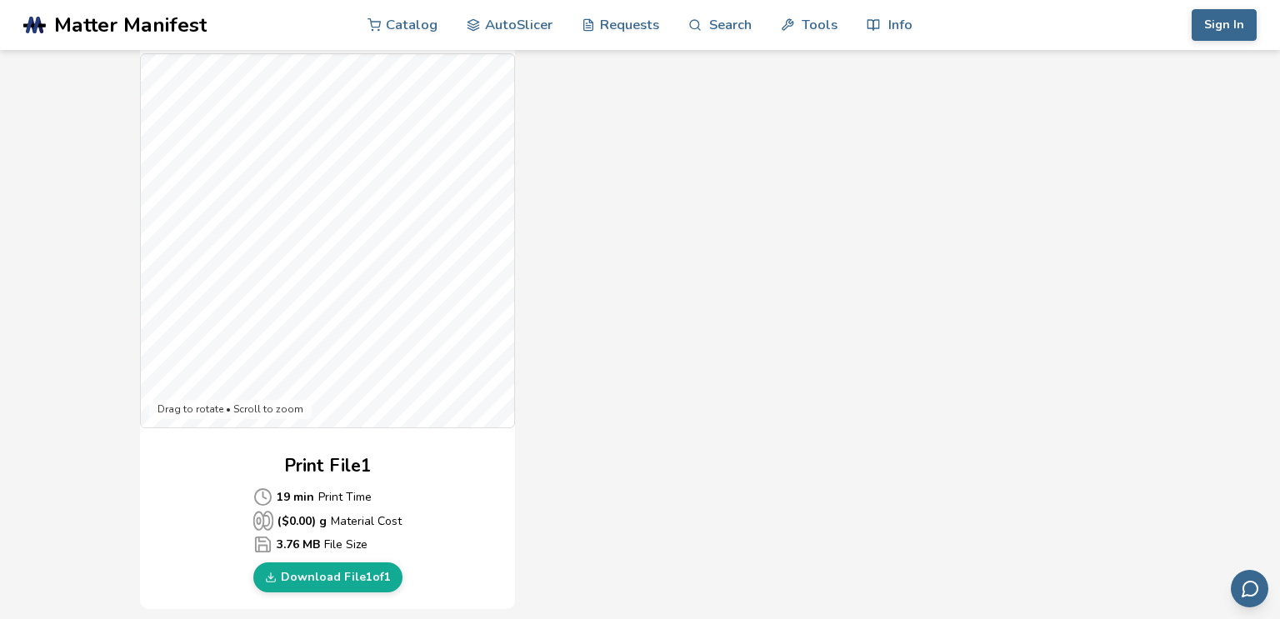
scroll to position [422, 0]
click at [319, 576] on link "Download File 1 of 1" at bounding box center [327, 577] width 149 height 30
click at [348, 577] on link "Download File 1 of 1" at bounding box center [327, 577] width 149 height 30
click at [332, 583] on link "Download File 1 of 1" at bounding box center [327, 577] width 149 height 30
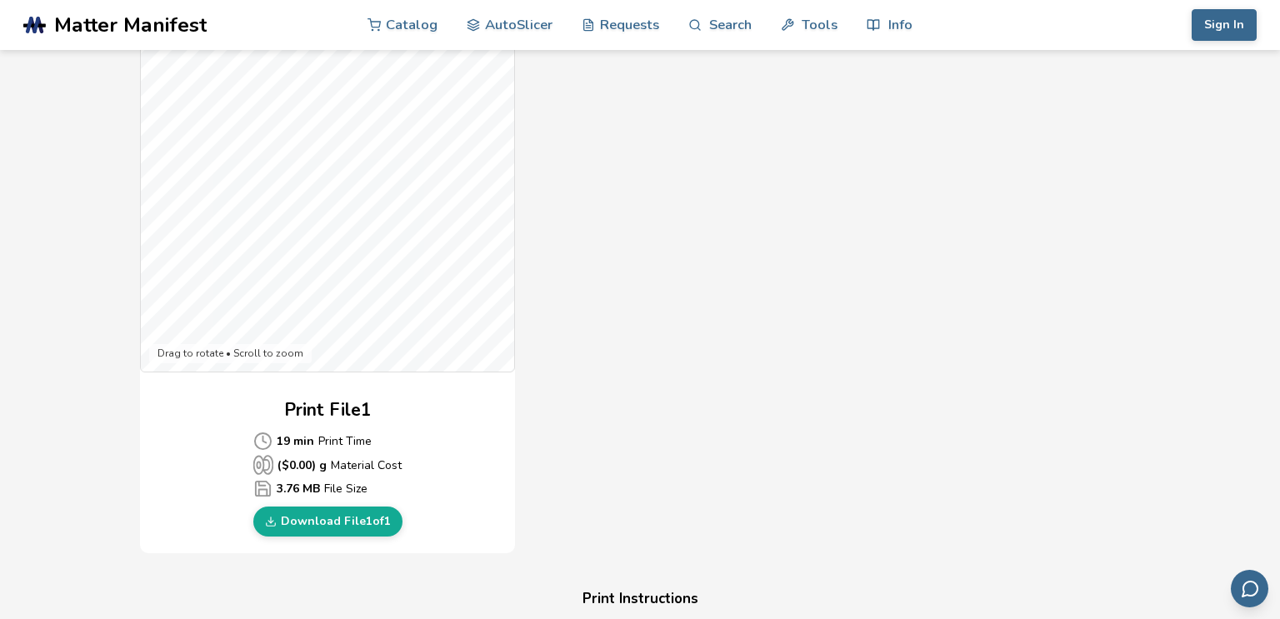
scroll to position [497, 0]
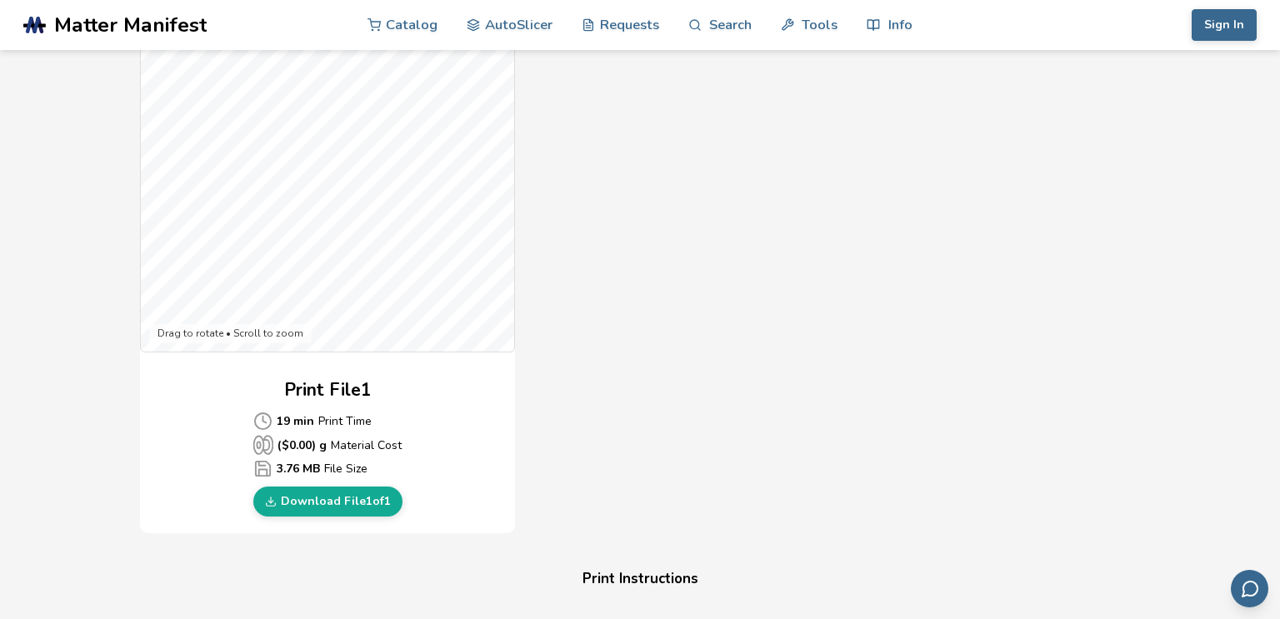
click at [330, 501] on link "Download File 1 of 1" at bounding box center [327, 502] width 149 height 30
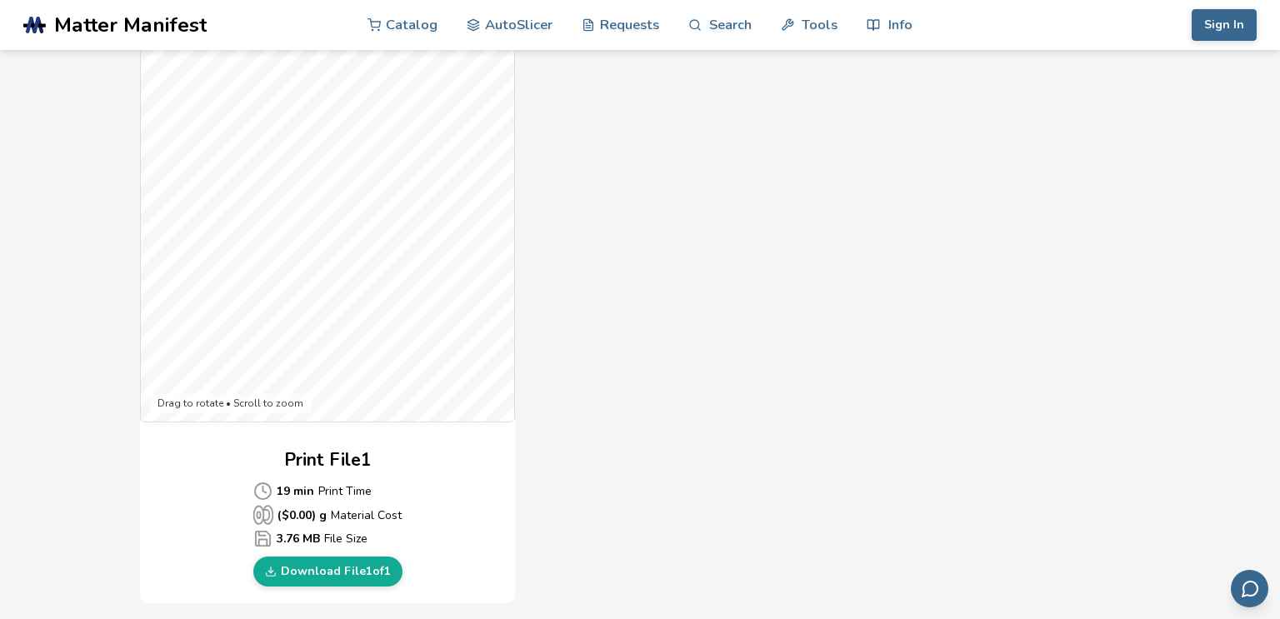
scroll to position [429, 0]
click at [277, 564] on link "Download File 1 of 1" at bounding box center [327, 569] width 149 height 30
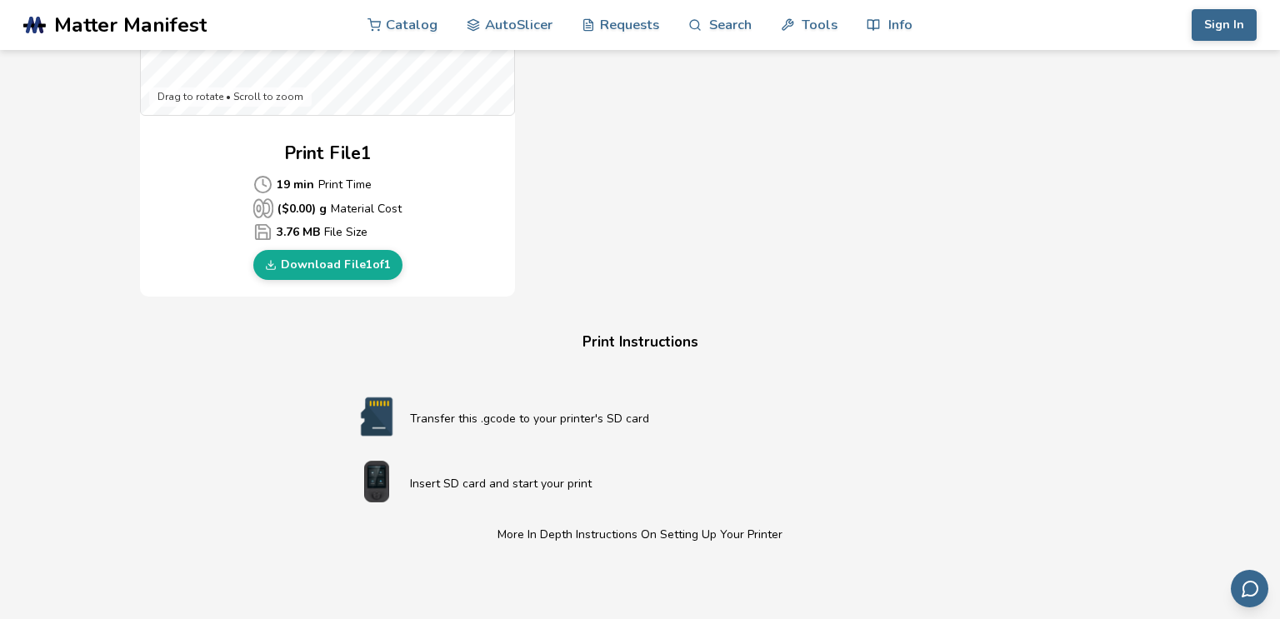
scroll to position [734, 0]
click at [349, 253] on link "Download File 1 of 1" at bounding box center [327, 264] width 149 height 30
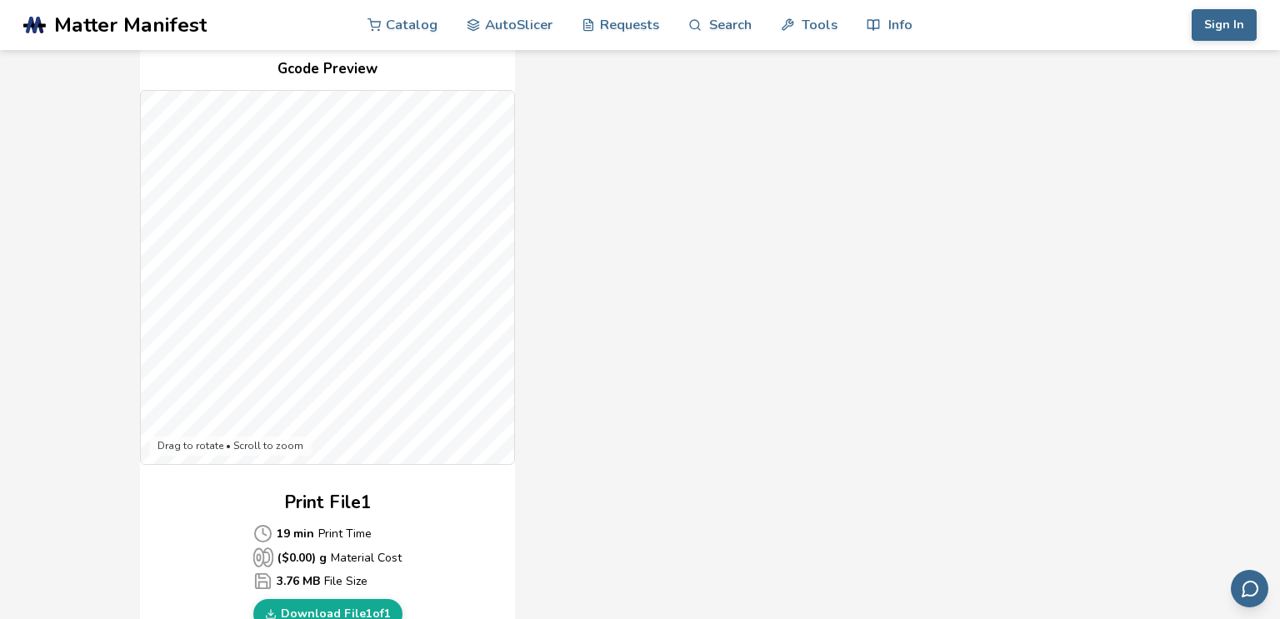
scroll to position [390, 0]
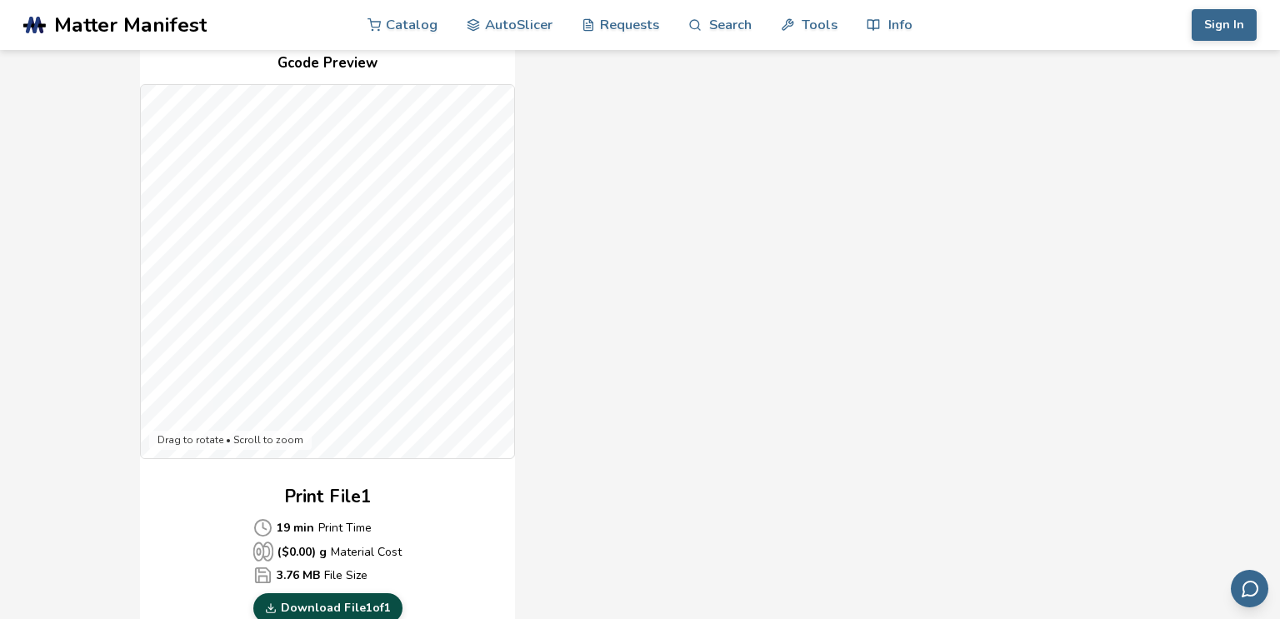
click at [355, 604] on link "Download File 1 of 1" at bounding box center [327, 608] width 149 height 30
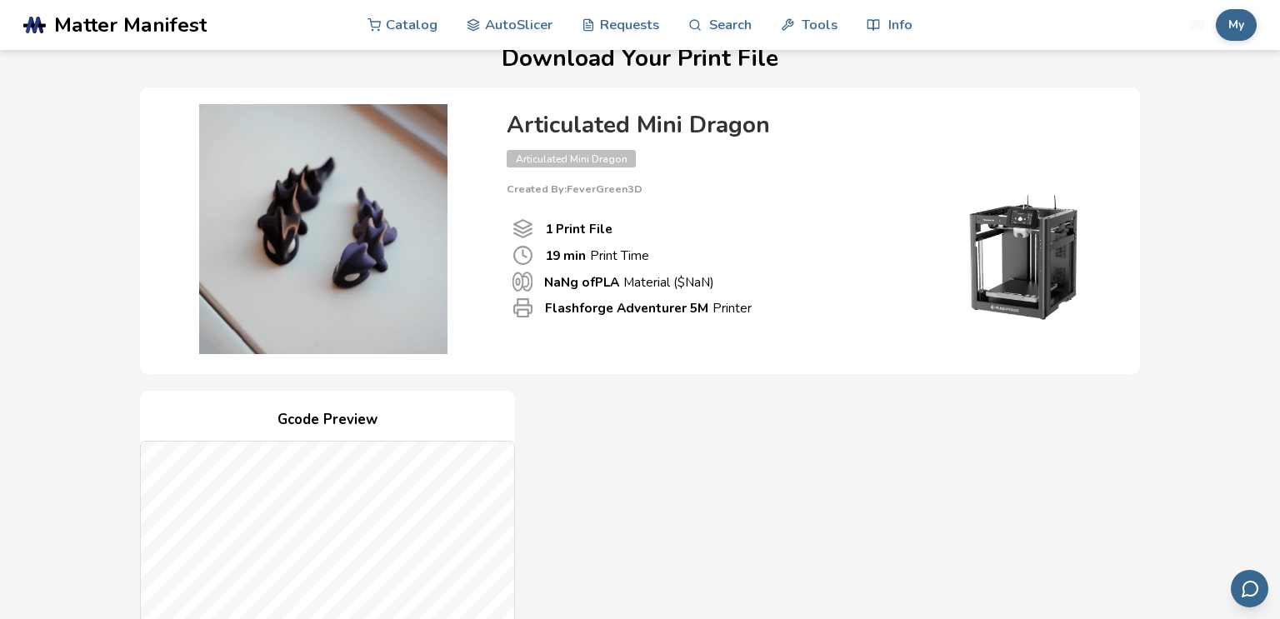
scroll to position [0, 0]
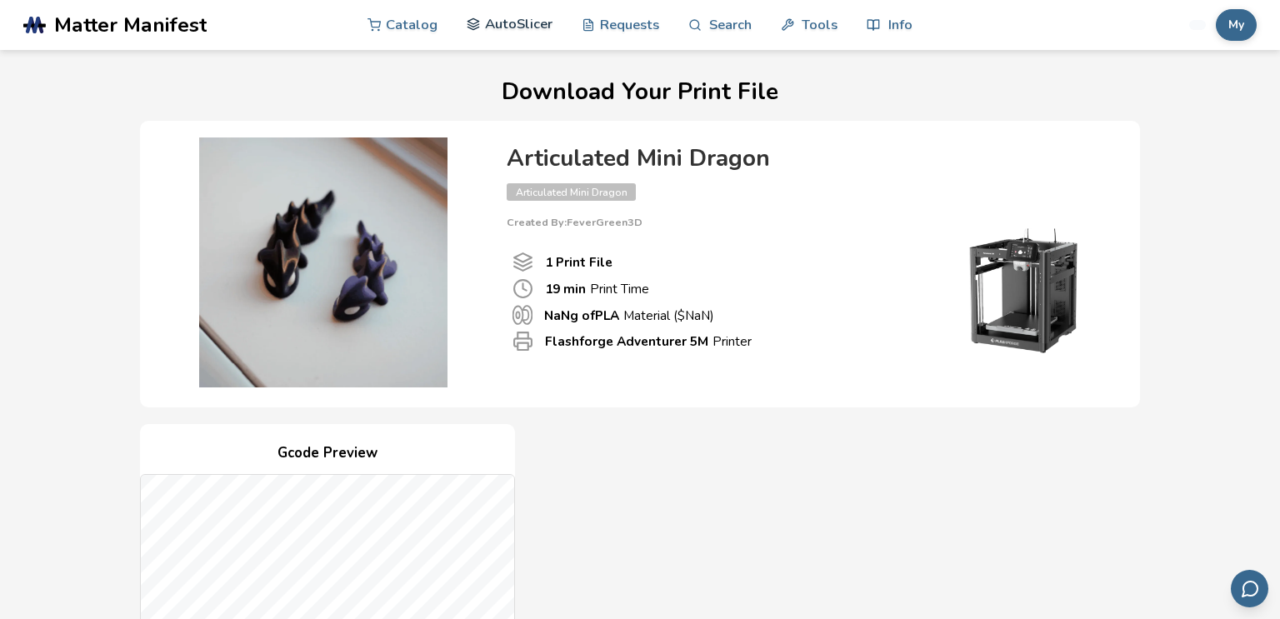
click at [504, 27] on link "AutoSlicer" at bounding box center [510, 24] width 86 height 50
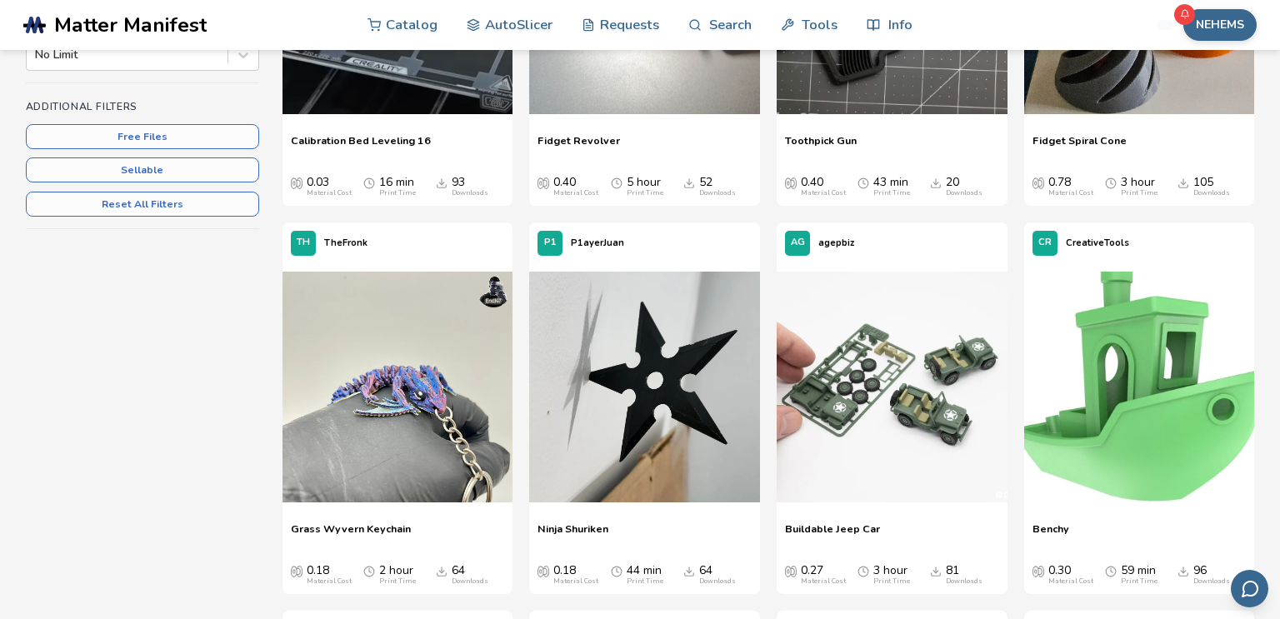
scroll to position [448, 0]
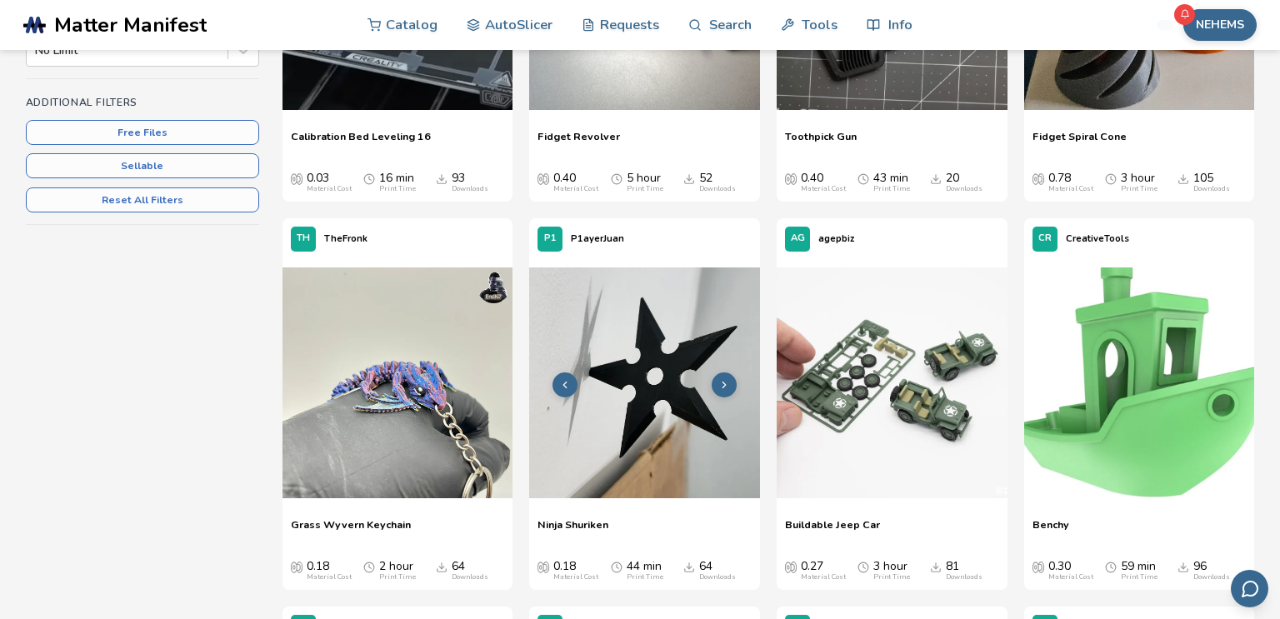
click at [682, 428] on img at bounding box center [644, 382] width 231 height 231
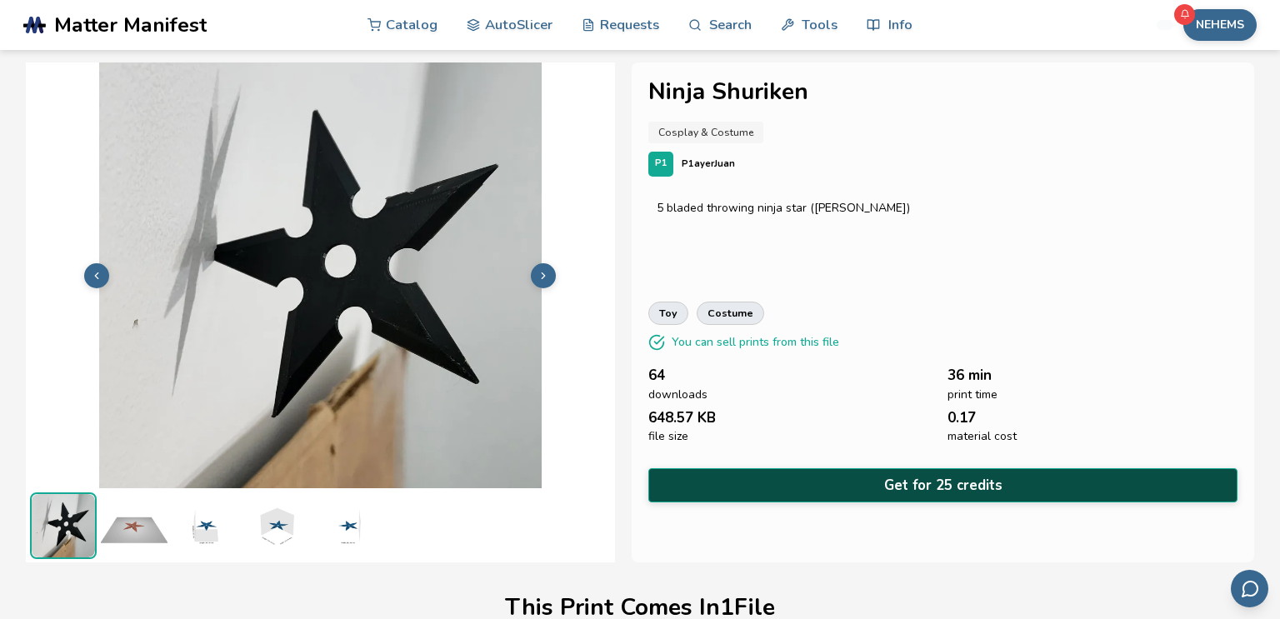
click at [757, 476] on button "Get for 25 credits" at bounding box center [942, 485] width 589 height 34
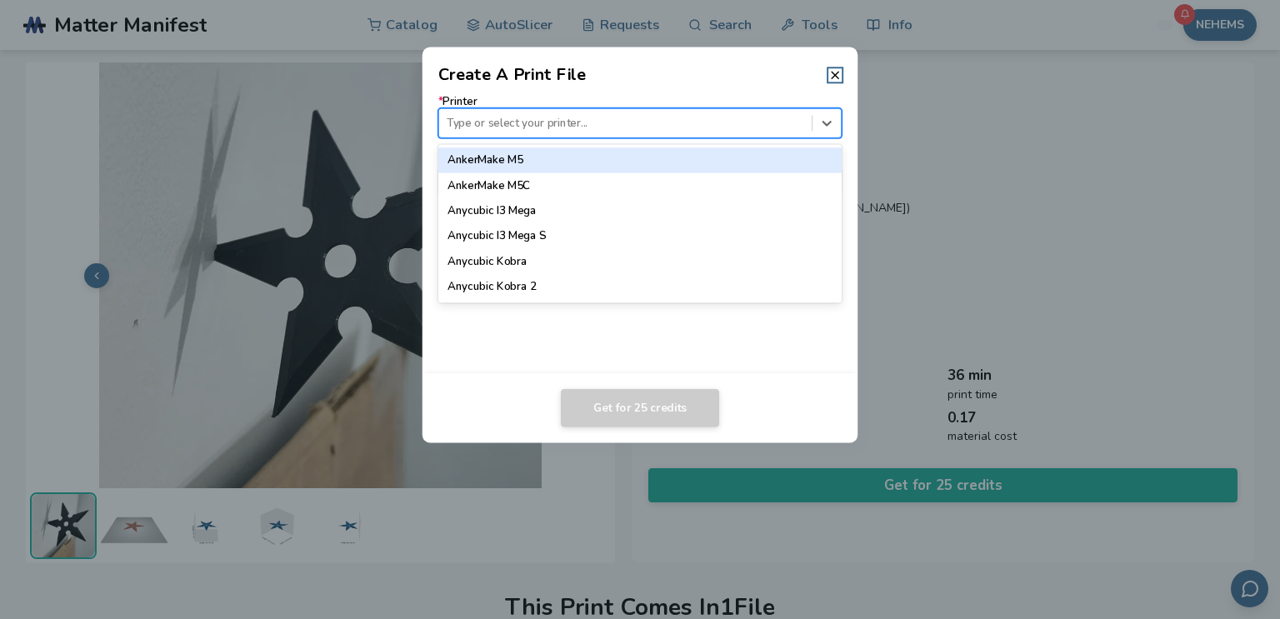
click at [643, 119] on div at bounding box center [625, 123] width 357 height 16
type input "**"
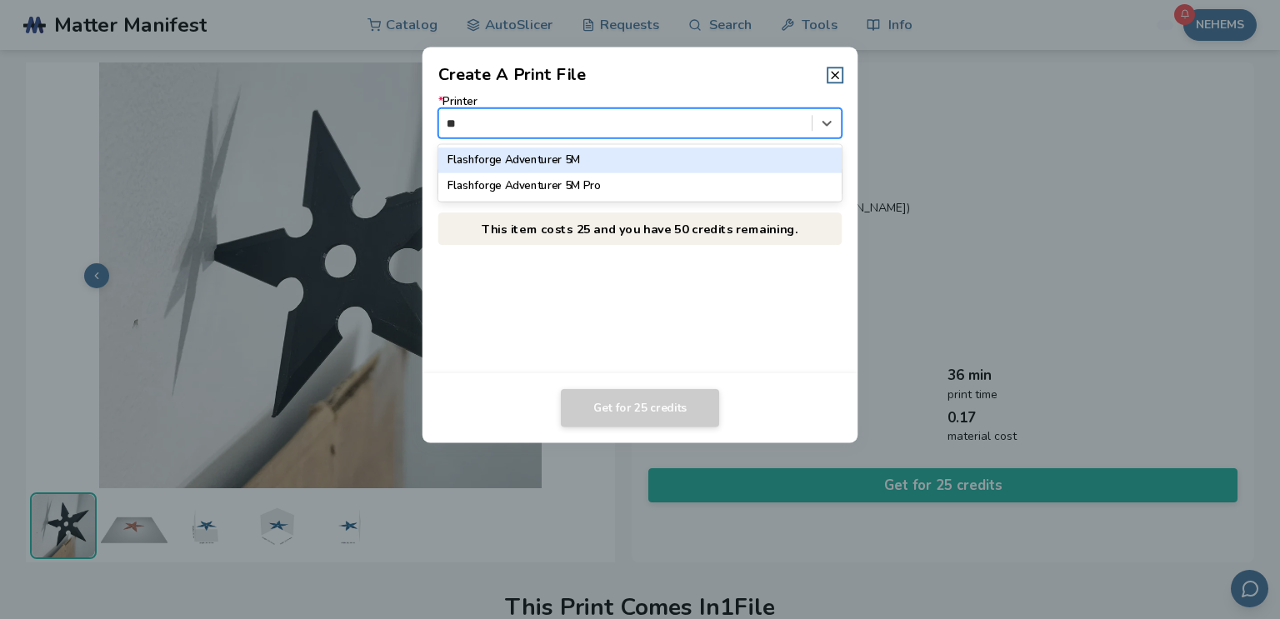
click at [635, 163] on div "Flashforge Adventurer 5M" at bounding box center [640, 159] width 404 height 25
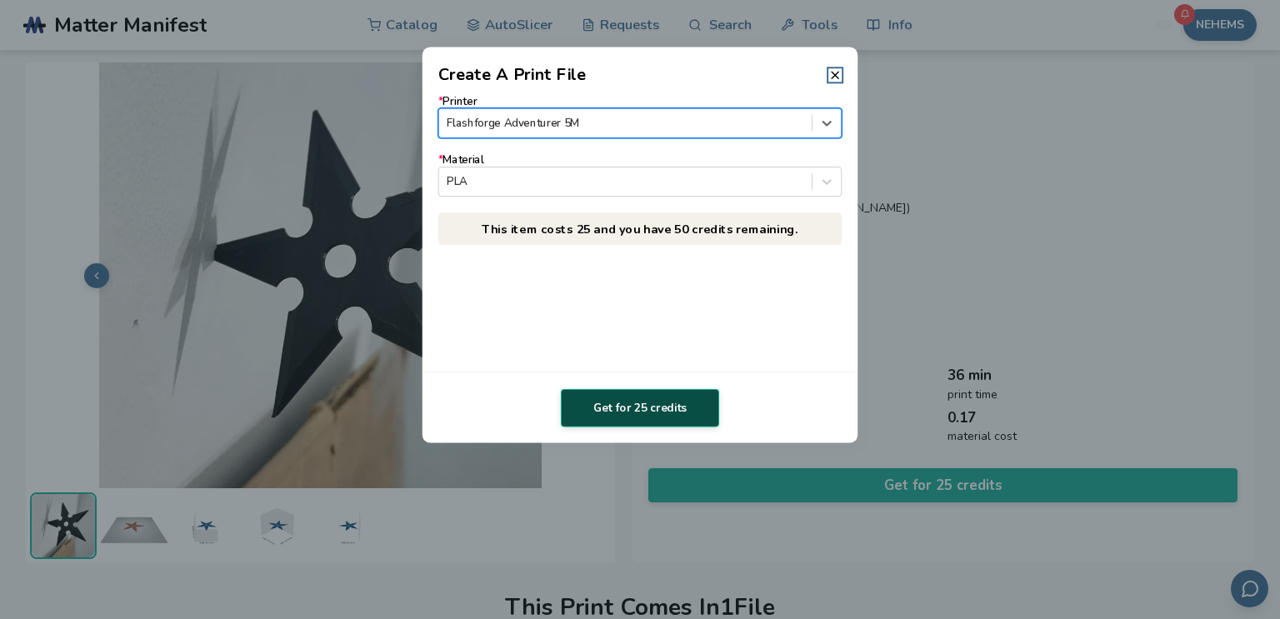
click at [595, 417] on button "Get for 25 credits" at bounding box center [640, 408] width 158 height 38
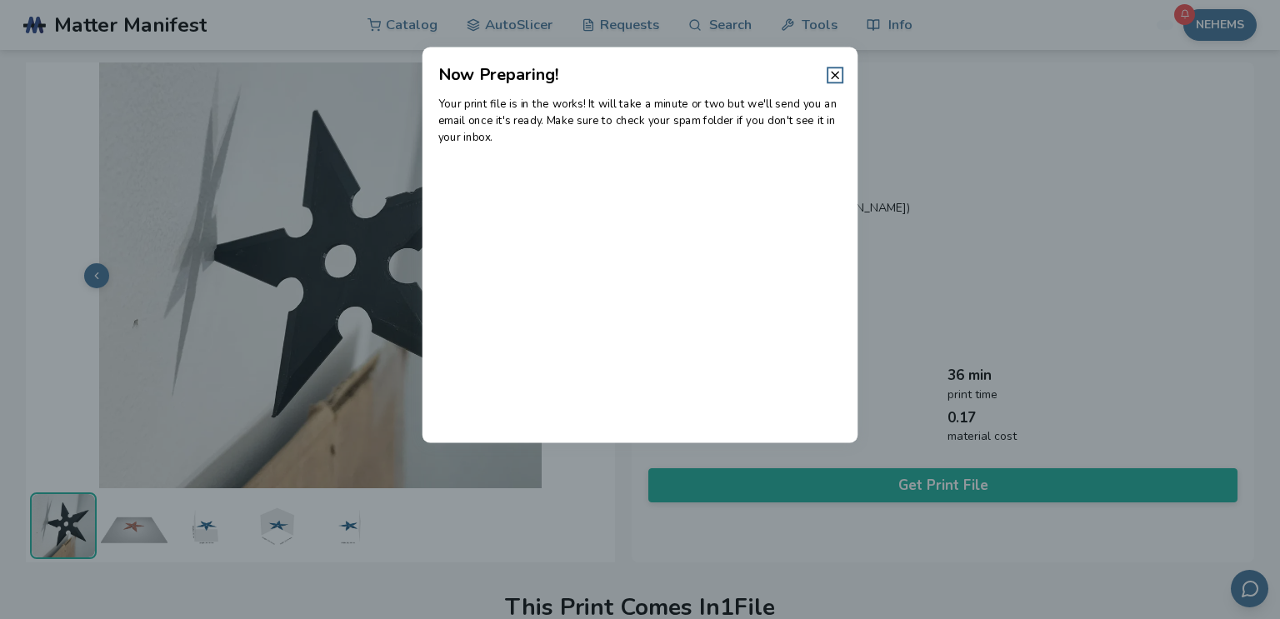
click at [827, 62] on header "Now Preparing!" at bounding box center [640, 67] width 436 height 40
click at [828, 71] on icon at bounding box center [834, 74] width 13 height 13
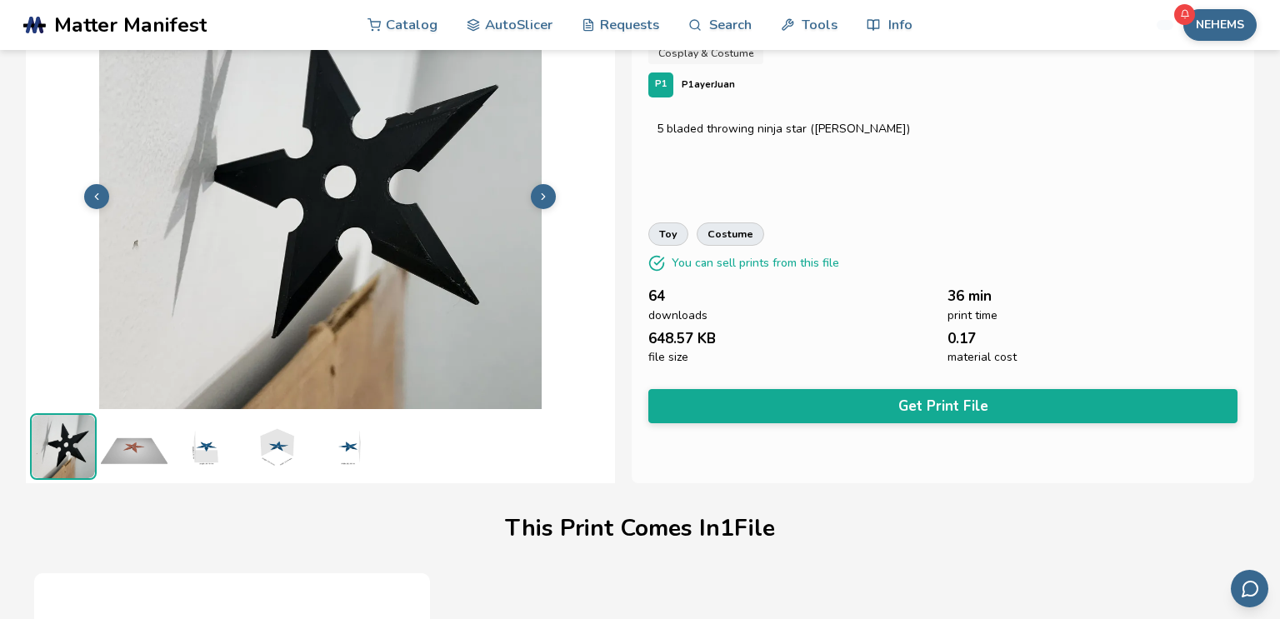
scroll to position [83, 0]
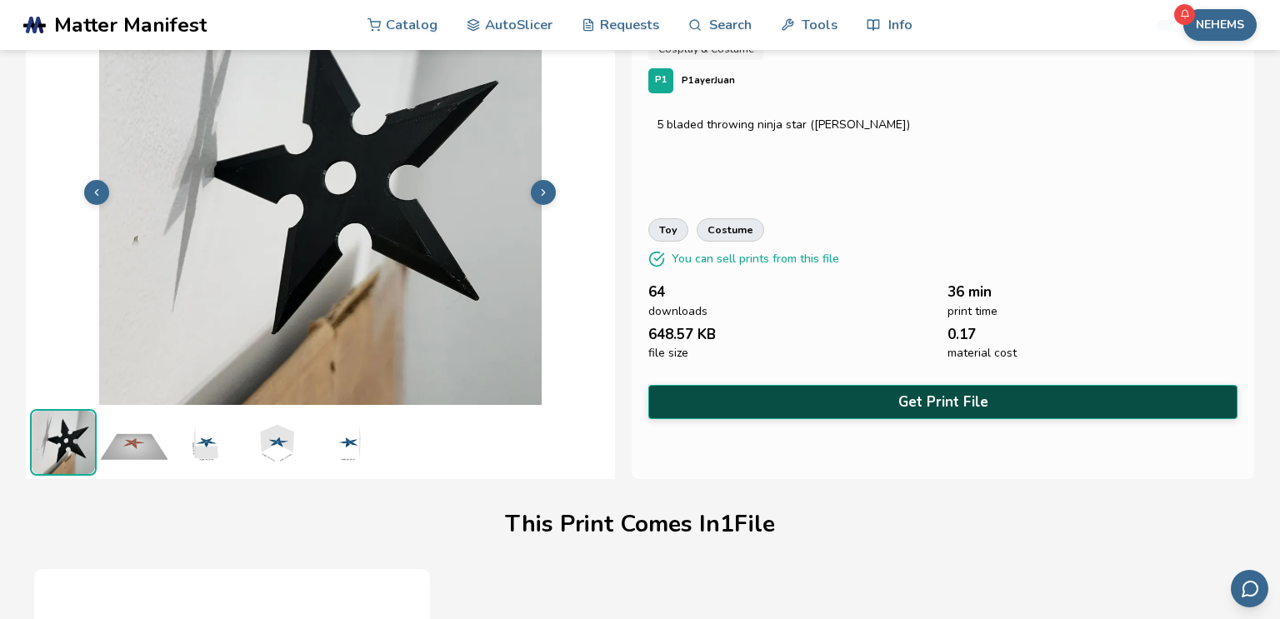
click at [762, 387] on button "Get Print File" at bounding box center [942, 402] width 589 height 34
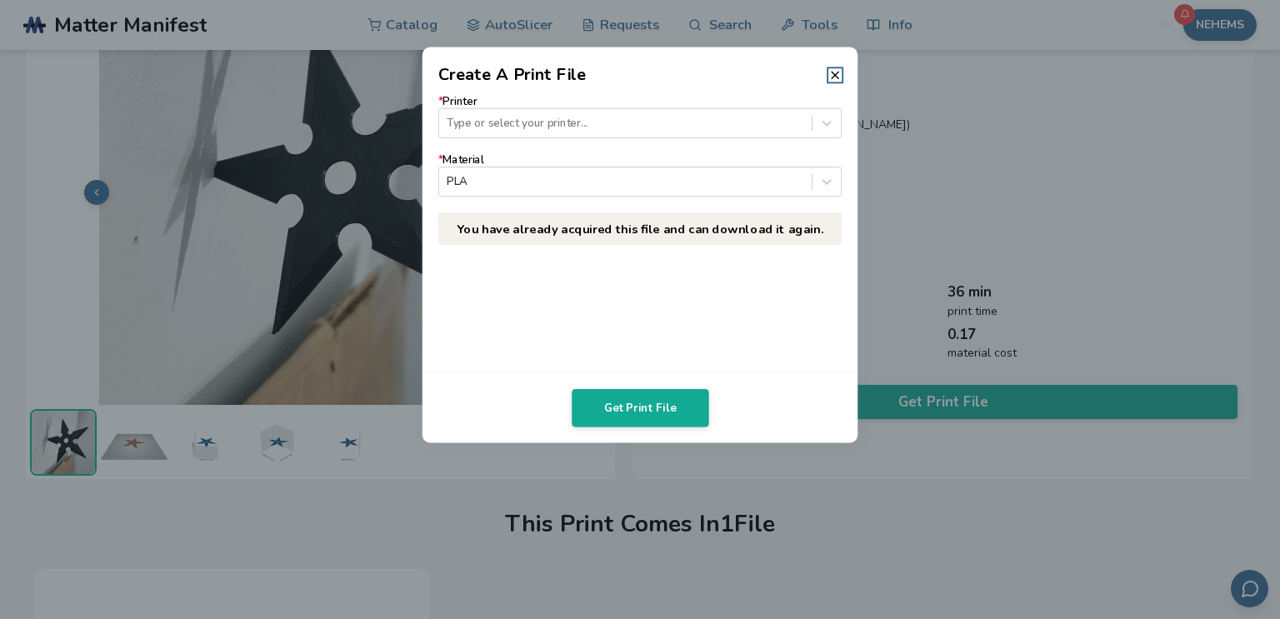
click at [826, 65] on header "Create A Print File" at bounding box center [640, 67] width 436 height 40
click at [835, 74] on line at bounding box center [835, 75] width 7 height 7
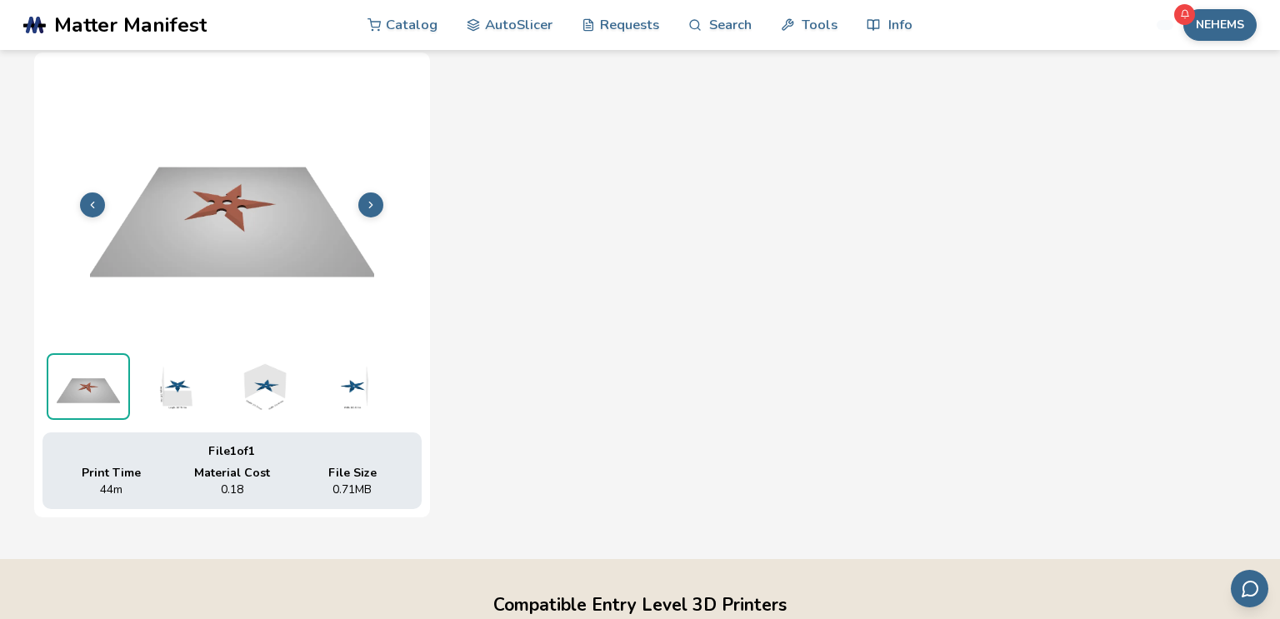
scroll to position [599, 0]
click at [310, 223] on img at bounding box center [231, 204] width 379 height 284
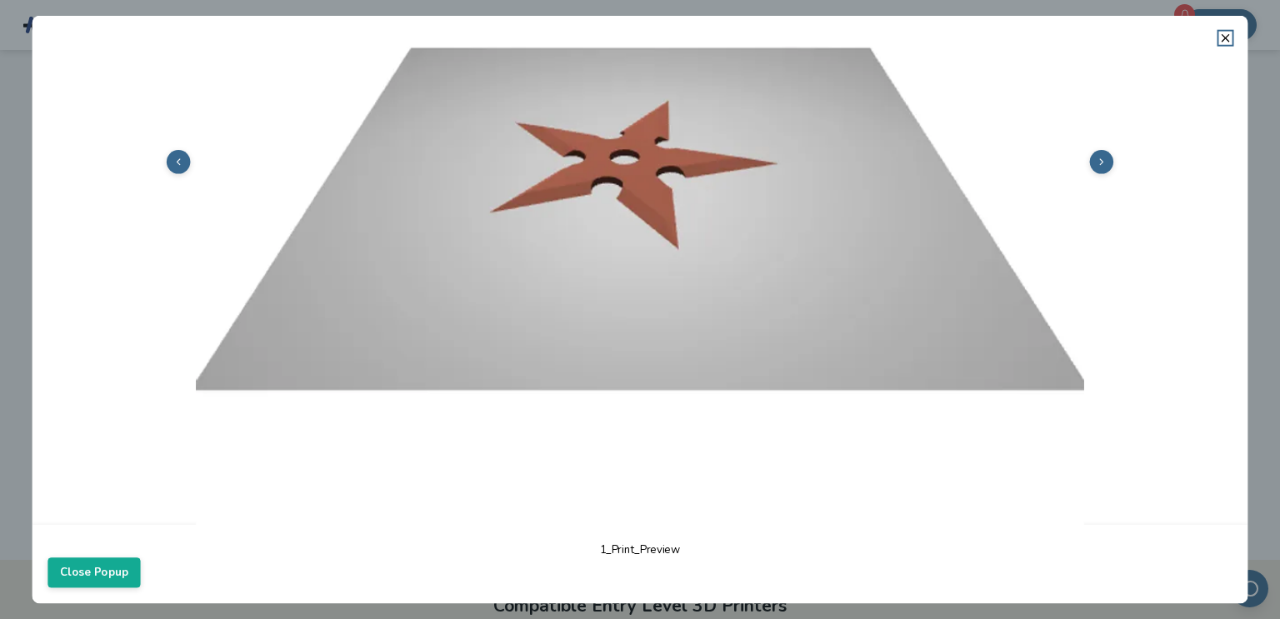
scroll to position [339, 0]
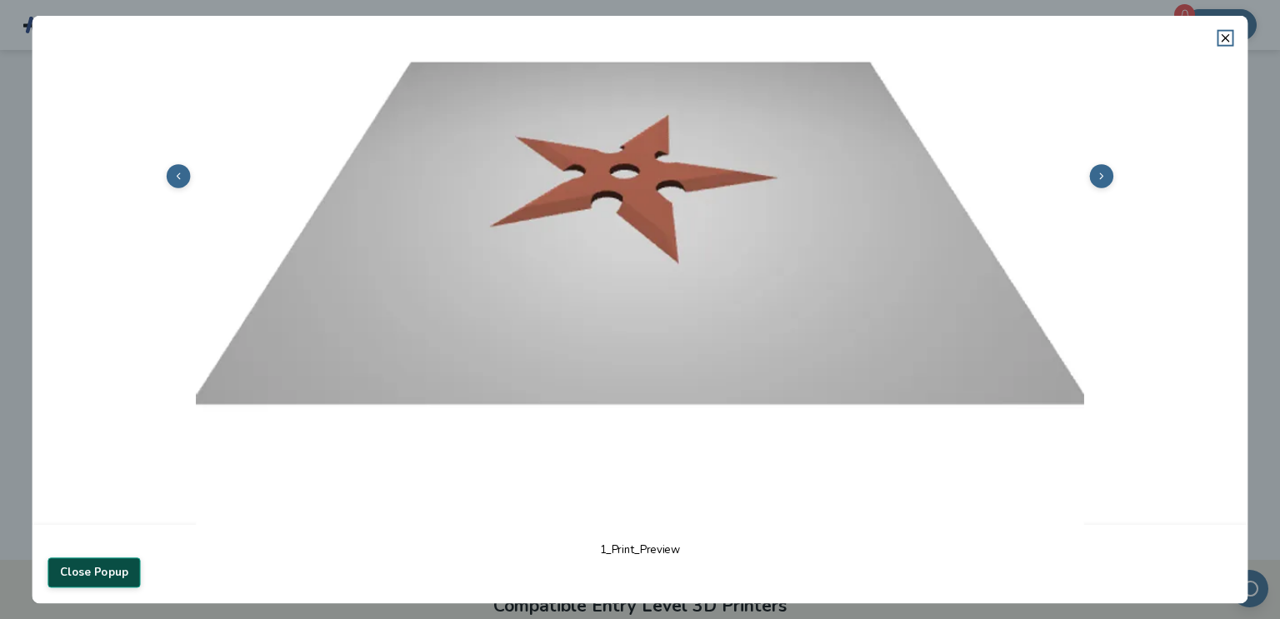
click at [102, 572] on button "Close Popup" at bounding box center [93, 572] width 92 height 30
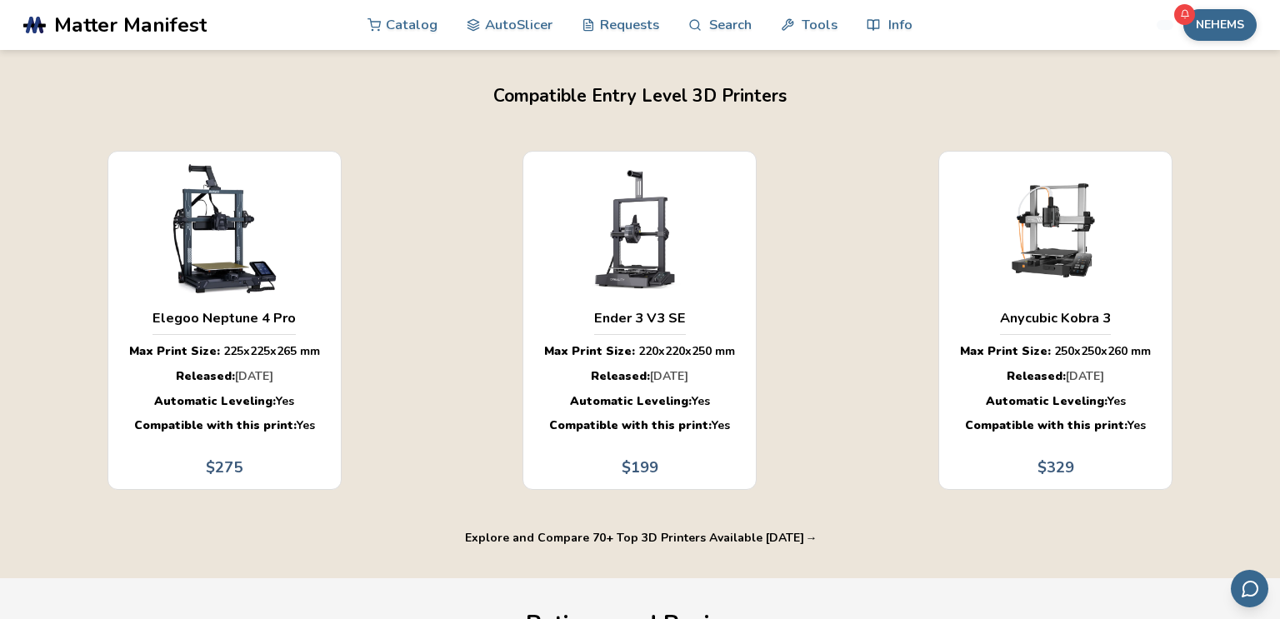
scroll to position [1126, 0]
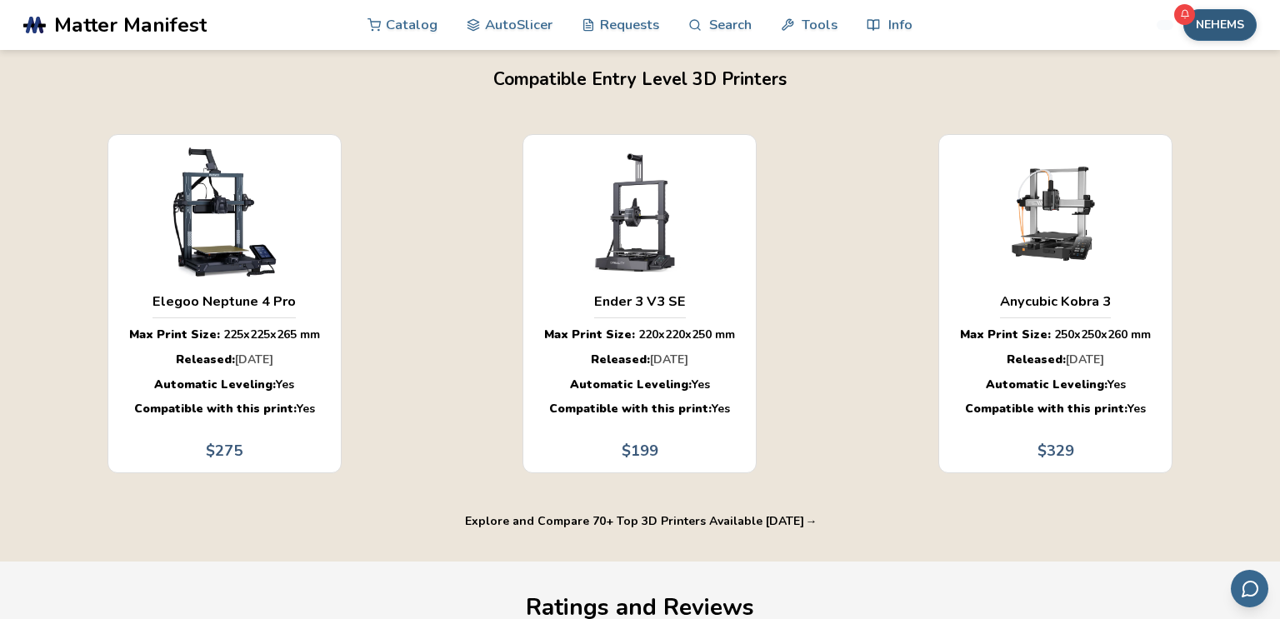
click at [1216, 21] on button "NEHEMS" at bounding box center [1219, 25] width 73 height 32
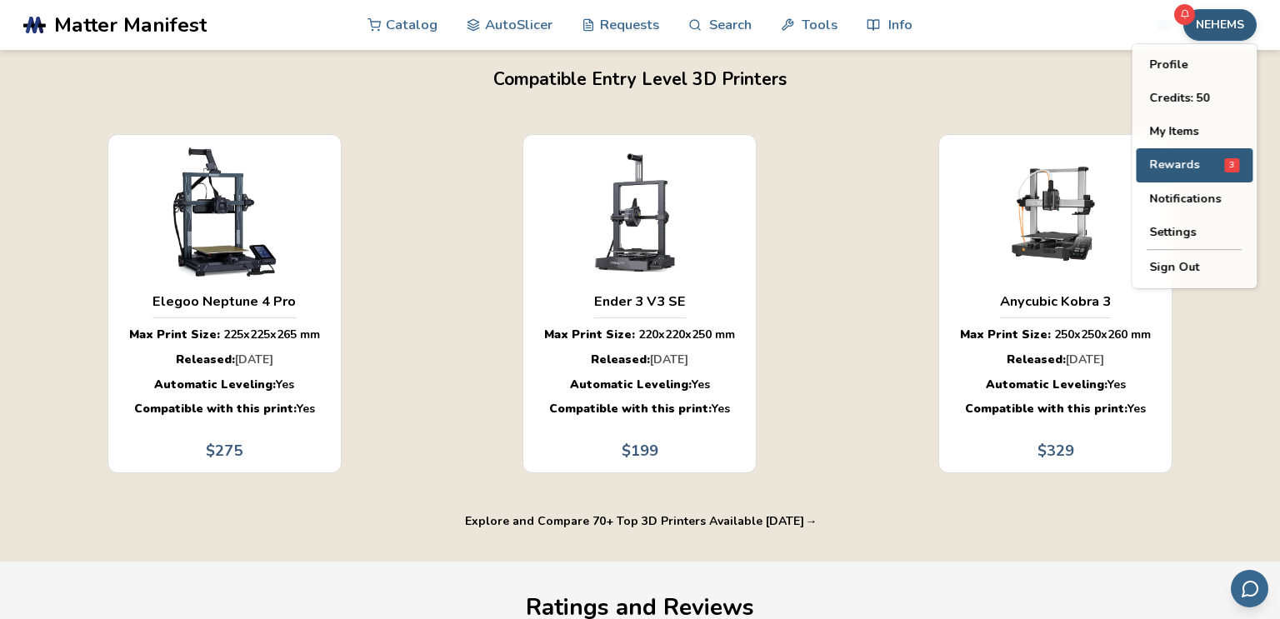
click at [1187, 167] on span "Rewards" at bounding box center [1174, 164] width 50 height 13
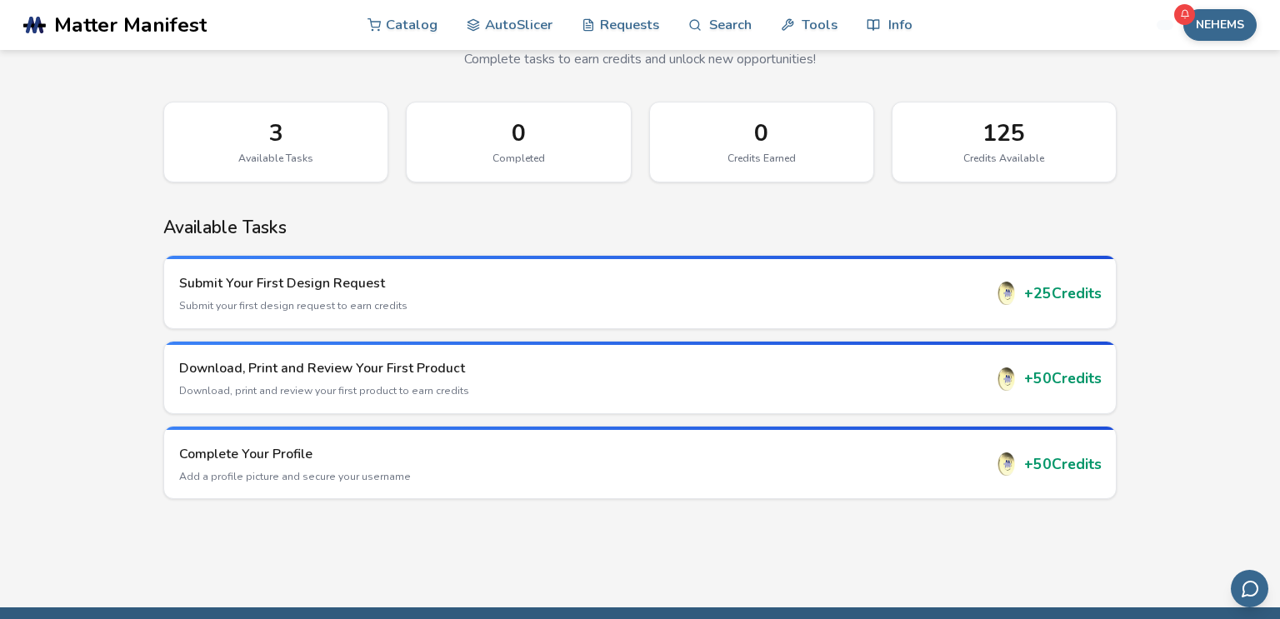
scroll to position [92, 0]
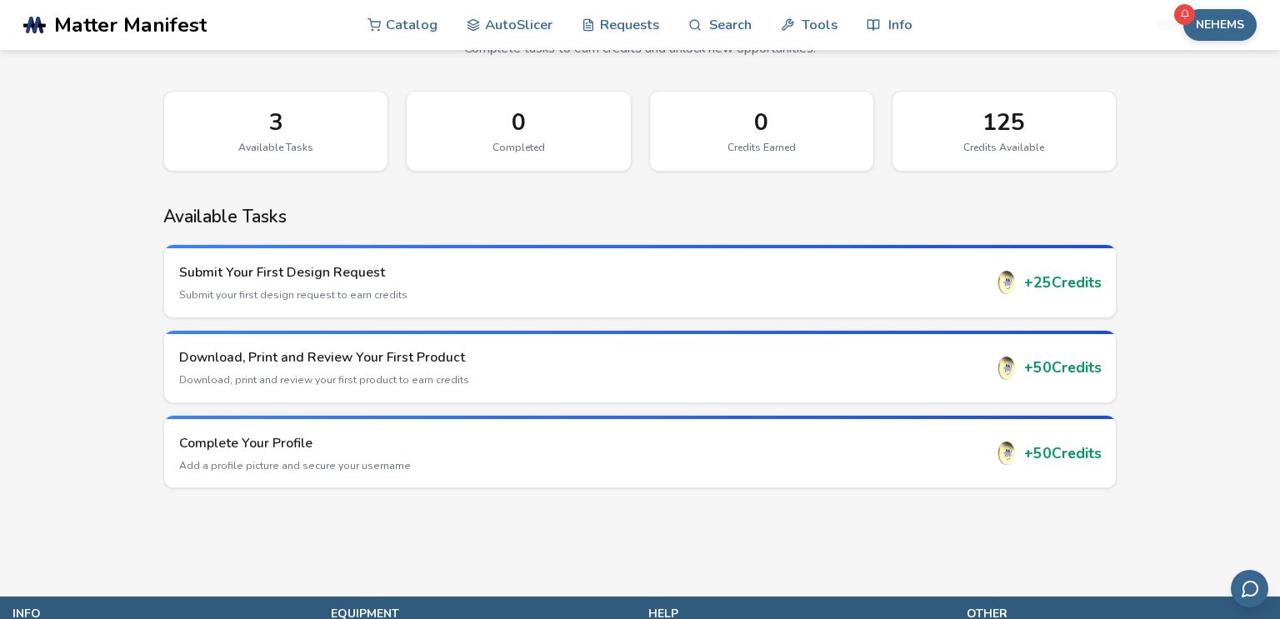
click at [777, 279] on h3 "Submit Your First Design Request" at bounding box center [581, 272] width 804 height 18
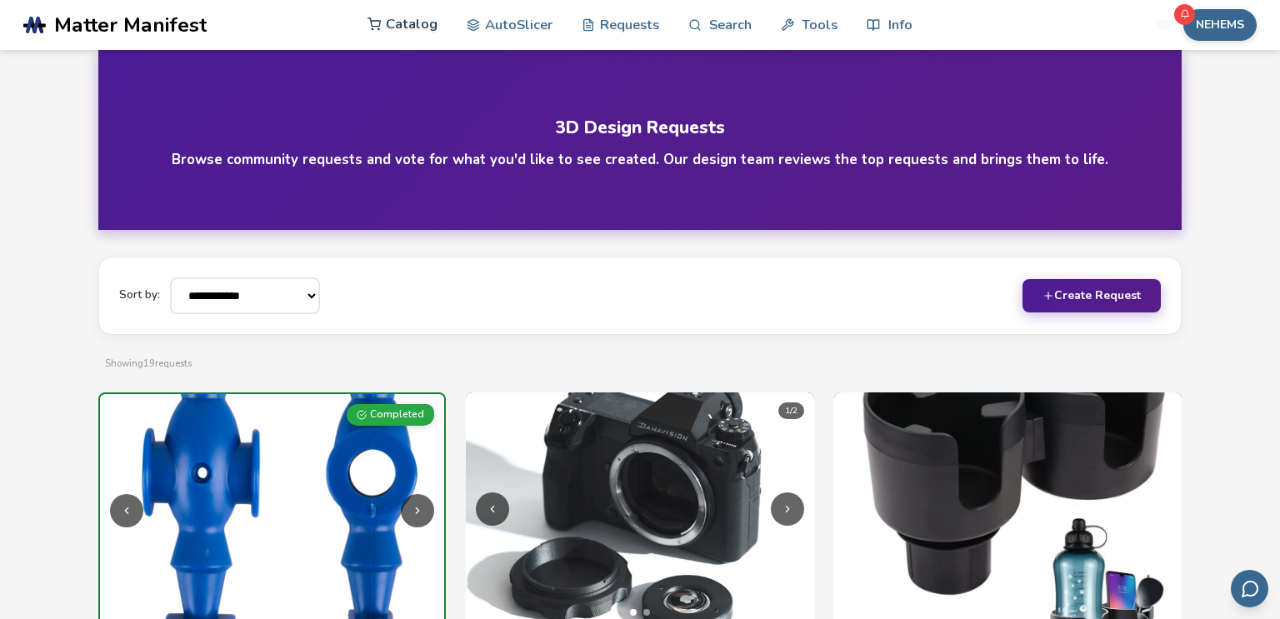
click at [394, 15] on link "Catalog" at bounding box center [402, 24] width 70 height 50
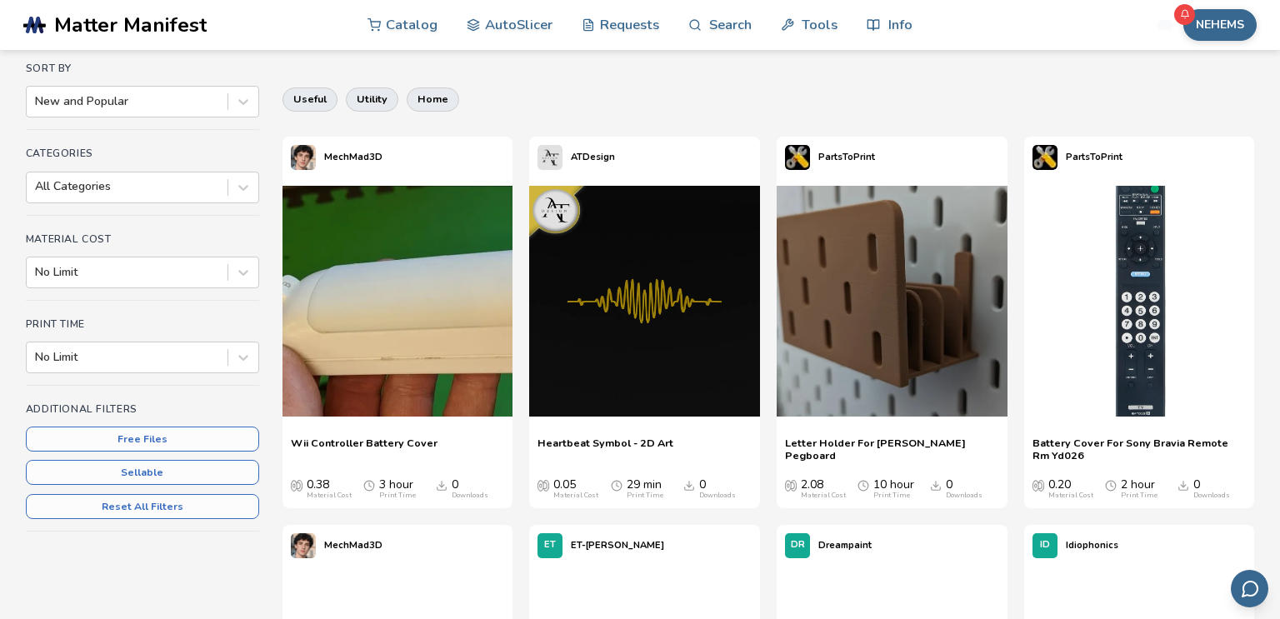
scroll to position [142, 0]
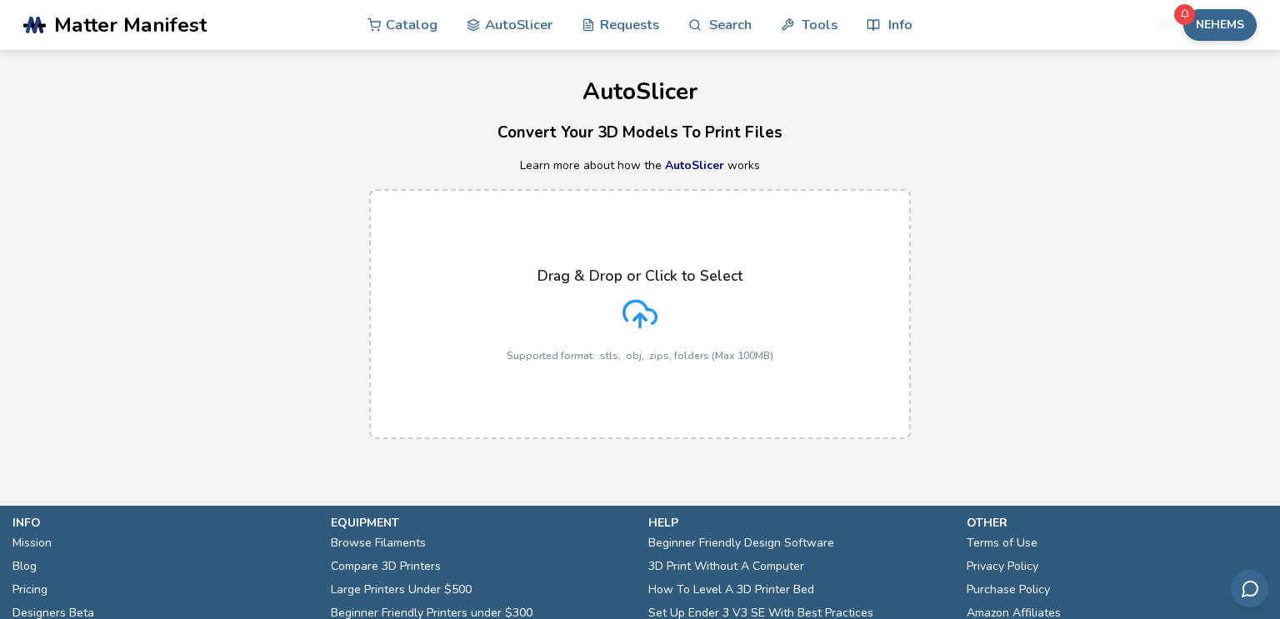
click at [622, 297] on icon at bounding box center [639, 314] width 35 height 35
click at [0, 0] on input "Drag & Drop or Click to Select Supported format: .stls, .obj, .zips, folders (M…" at bounding box center [0, 0] width 0 height 0
click at [677, 323] on div "Drag & Drop or Click to Select Supported format: .stls, .obj, .zips, folders (M…" at bounding box center [640, 314] width 267 height 94
click at [0, 0] on input "Drag & Drop or Click to Select Supported format: .stls, .obj, .zips, folders (M…" at bounding box center [0, 0] width 0 height 0
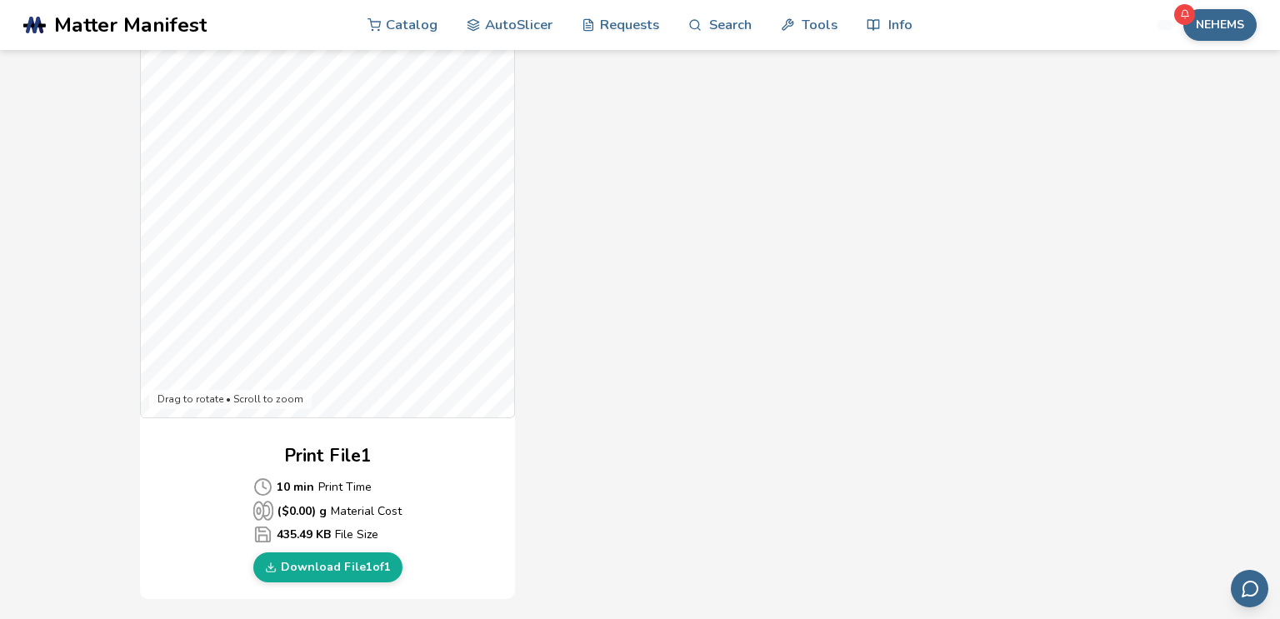
scroll to position [429, 0]
click at [365, 567] on link "Download File 1 of 1" at bounding box center [327, 569] width 149 height 30
click at [335, 578] on link "Download File 1 of 1" at bounding box center [327, 569] width 149 height 30
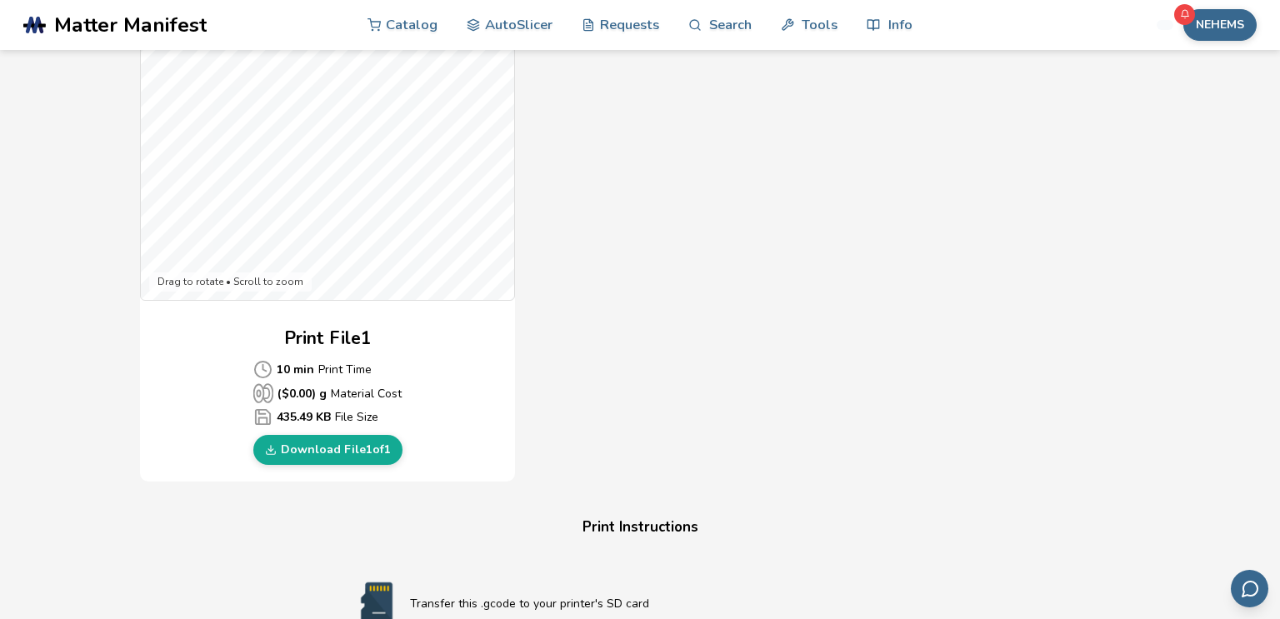
scroll to position [559, 0]
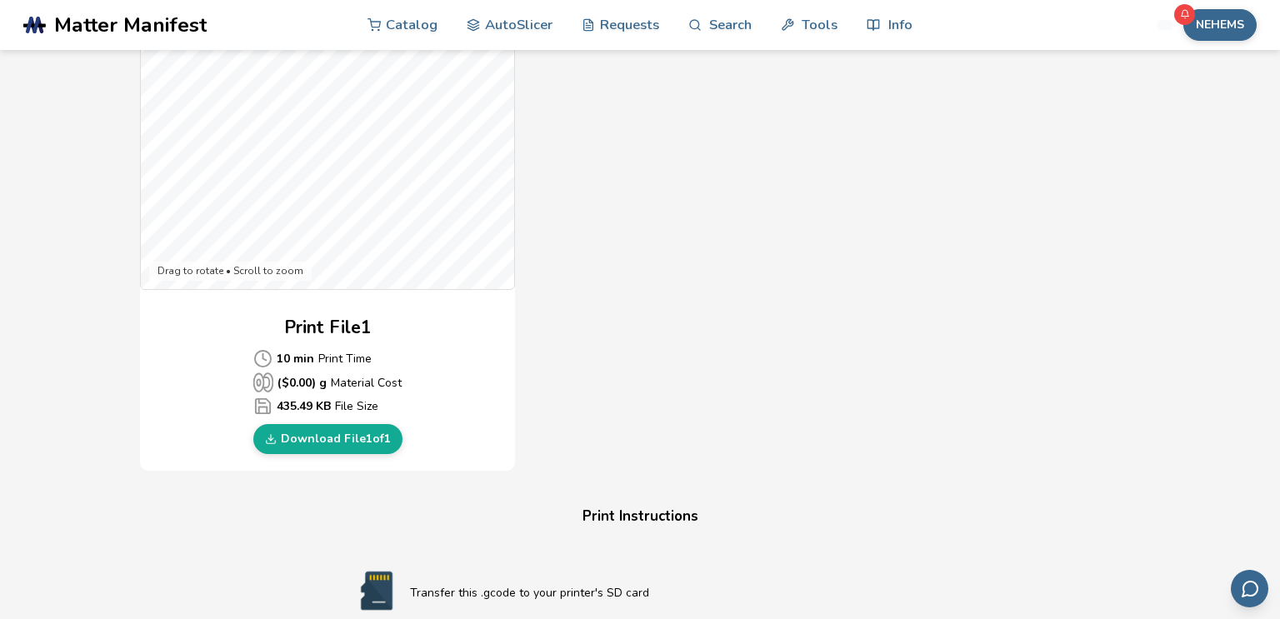
click at [403, 449] on div "Print File 1 10 min Print Time ($ 0.00 ) g Material Cost 435.49 KB File Size Do…" at bounding box center [327, 384] width 375 height 139
click at [380, 441] on link "Download File 1 of 1" at bounding box center [327, 439] width 149 height 30
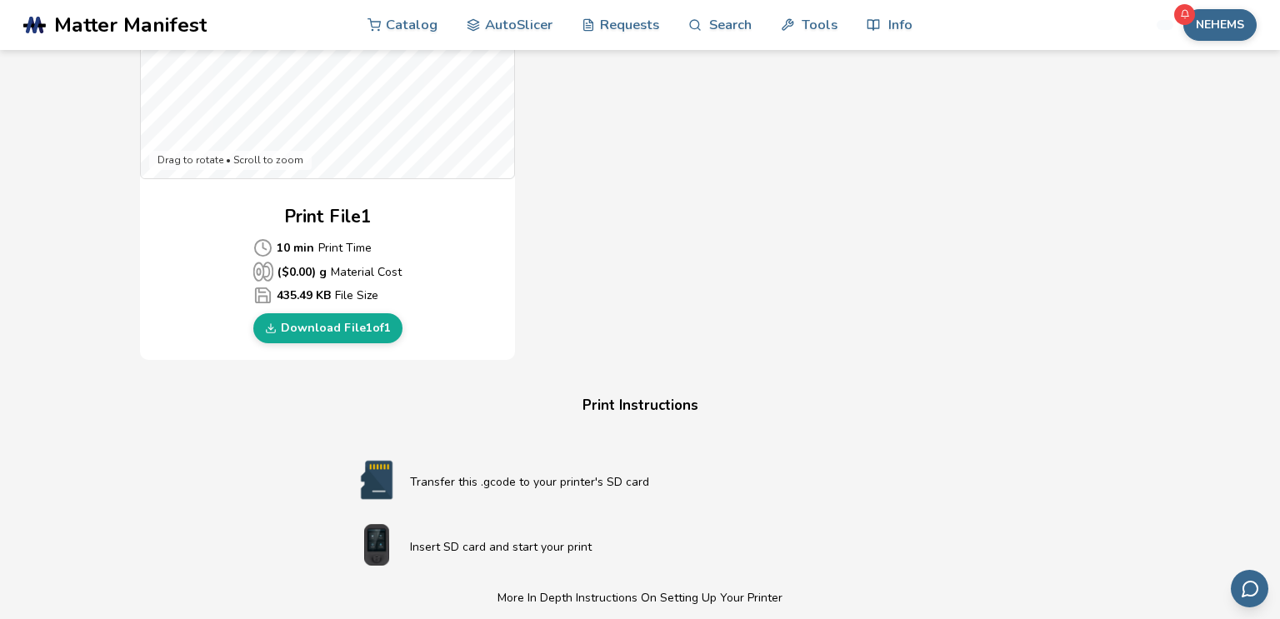
scroll to position [668, 0]
click at [384, 323] on link "Download File 1 of 1" at bounding box center [327, 330] width 149 height 30
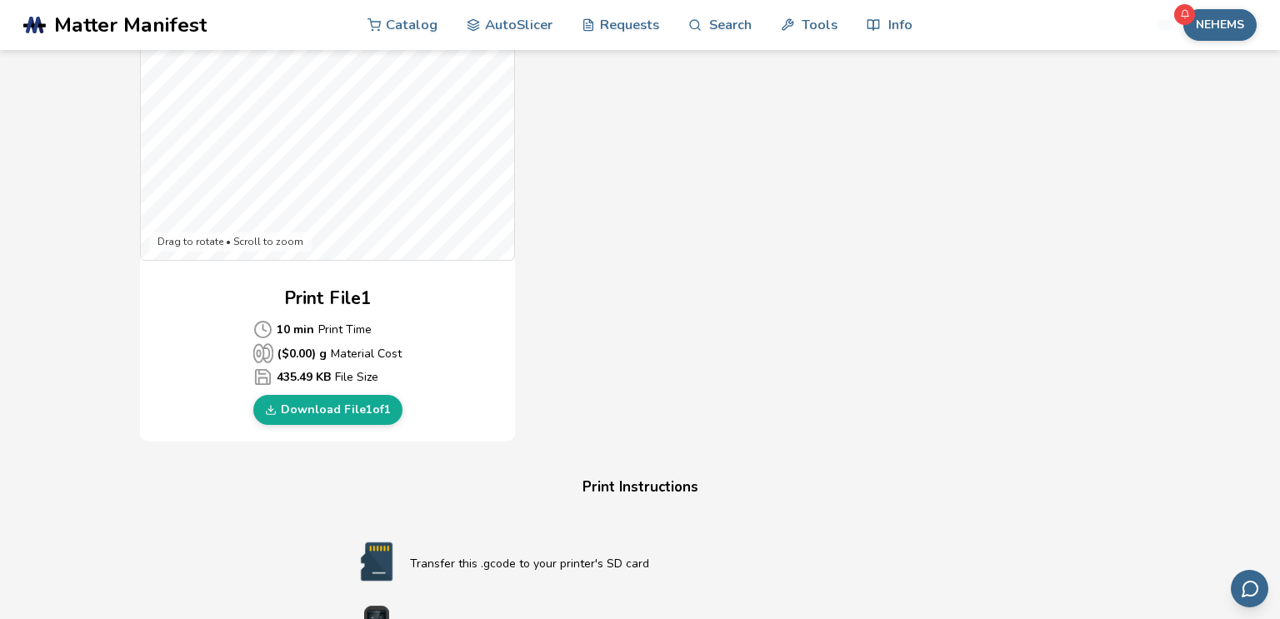
scroll to position [609, 0]
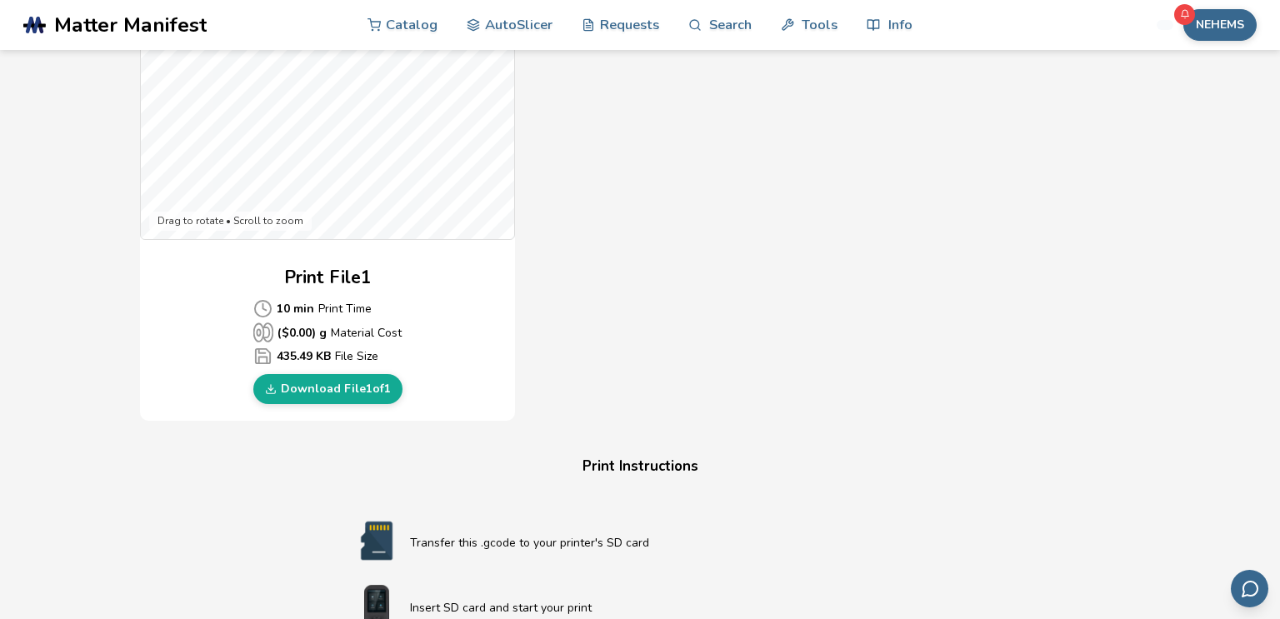
click at [361, 407] on div "Gcode Preview Drag to rotate • Scroll to zoom Print File 1 10 min Print Time ($…" at bounding box center [327, 118] width 375 height 607
click at [353, 389] on link "Download File 1 of 1" at bounding box center [327, 389] width 149 height 30
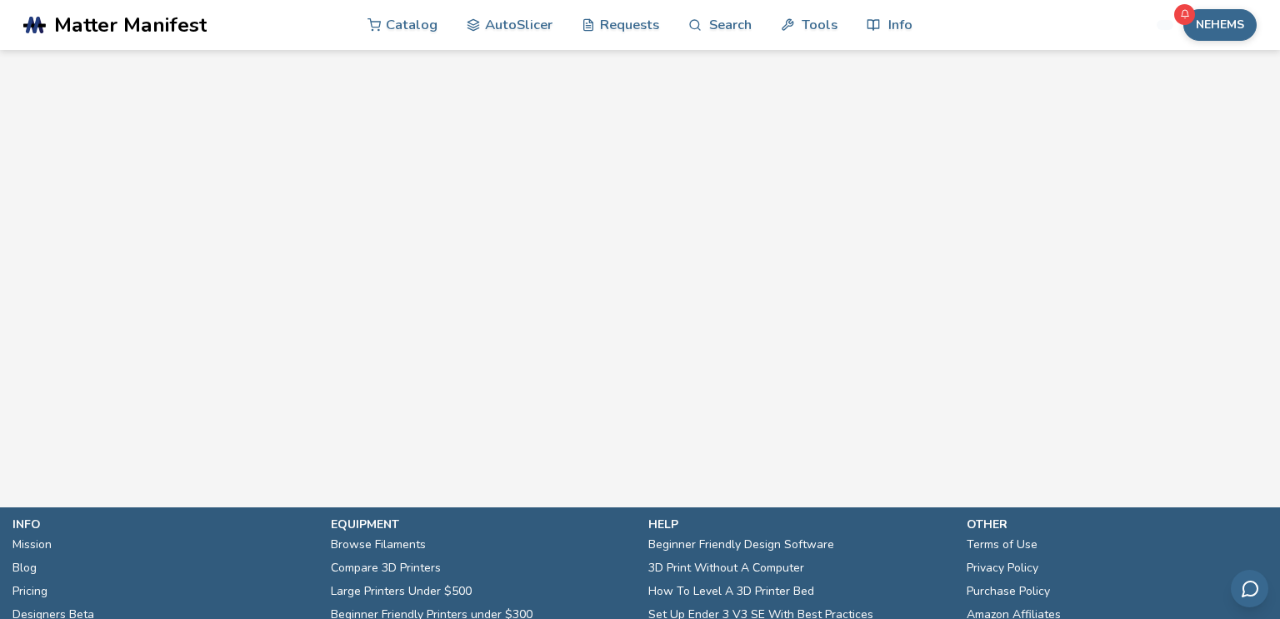
scroll to position [1247, 0]
